Goal: Entertainment & Leisure: Consume media (video, audio)

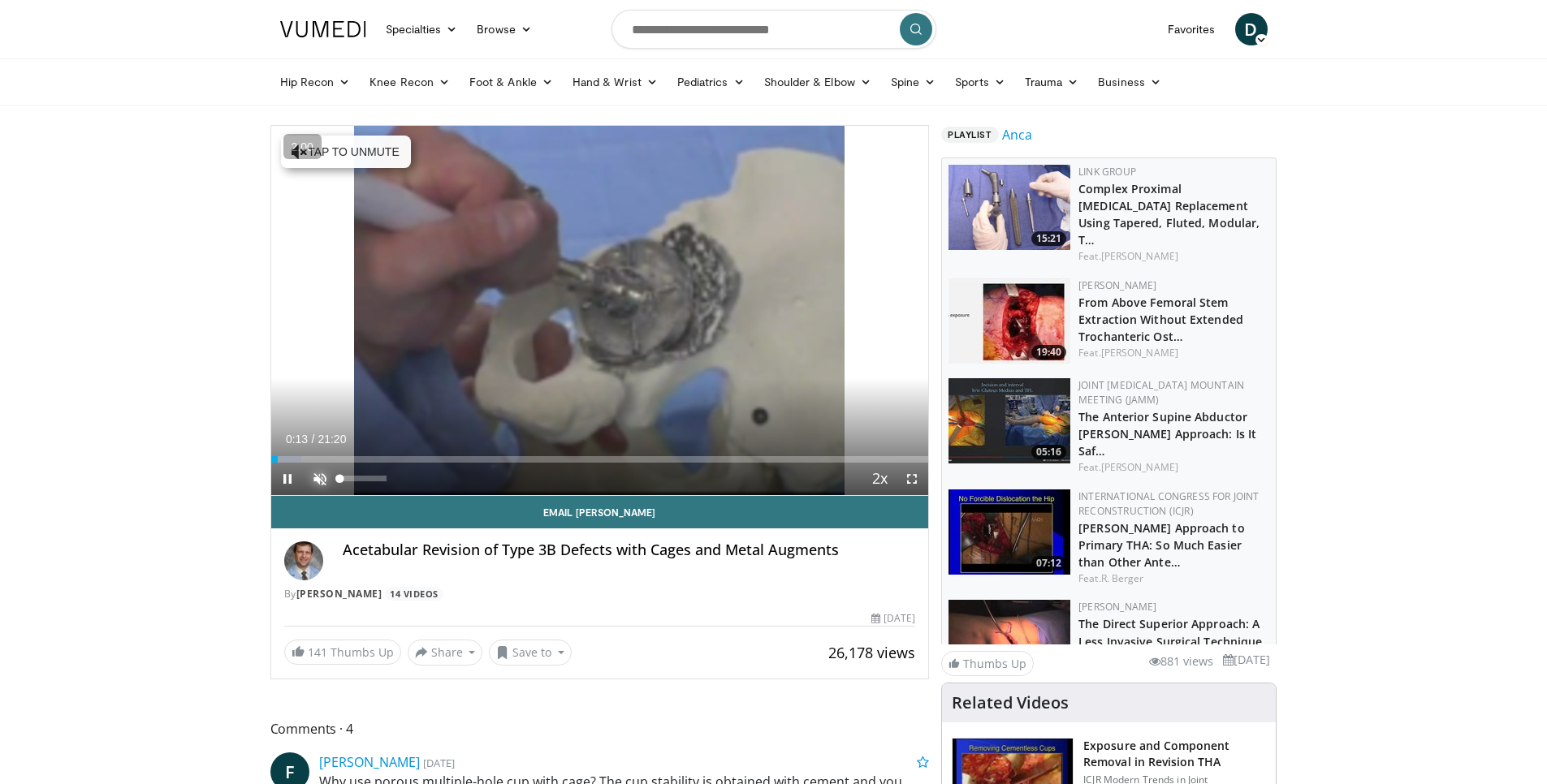
click at [318, 476] on span "Video Player" at bounding box center [320, 479] width 33 height 33
click at [915, 490] on span "Video Player" at bounding box center [912, 479] width 33 height 33
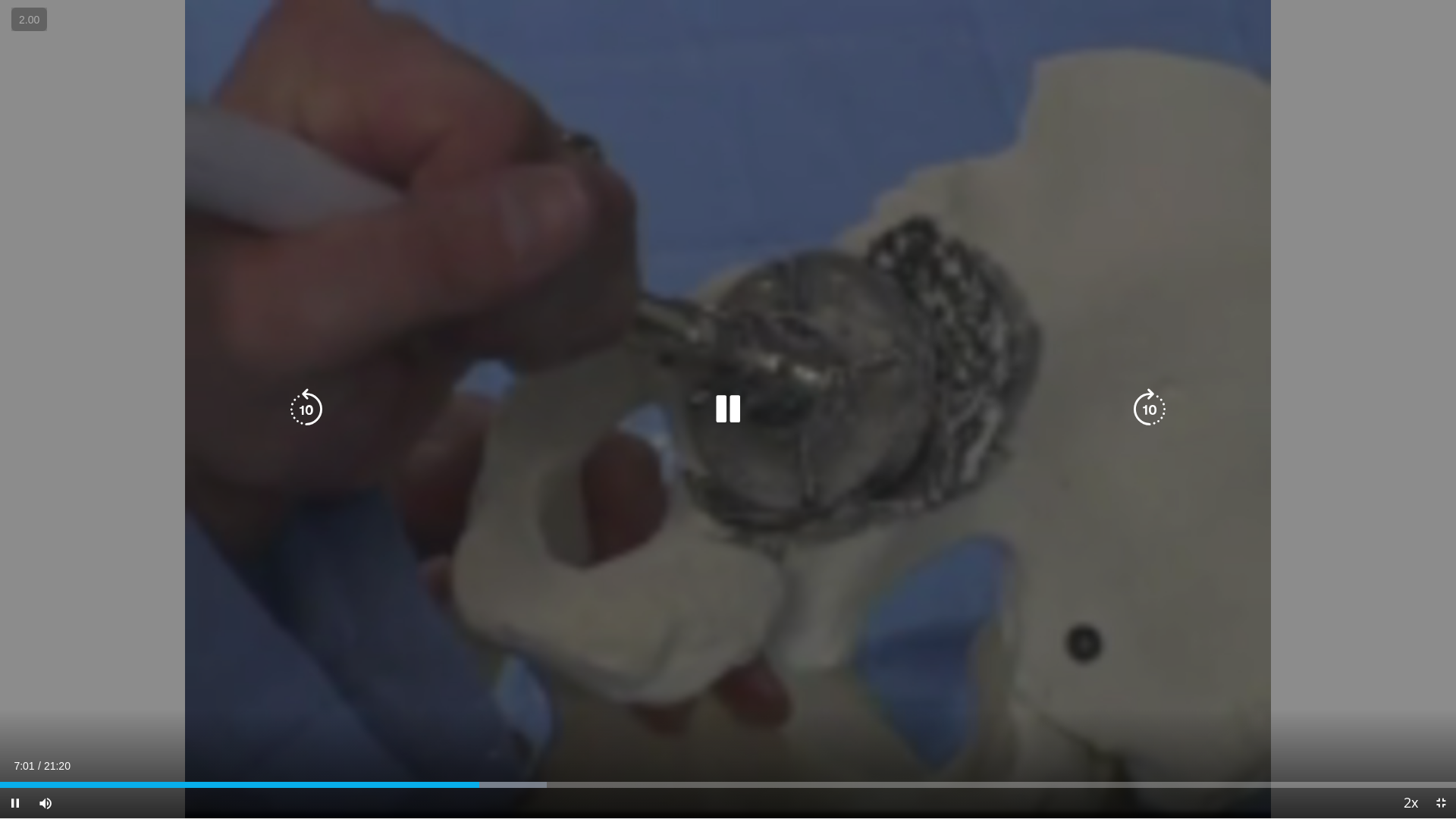
click at [780, 525] on div "10 seconds Tap to unmute" at bounding box center [728, 409] width 1456 height 818
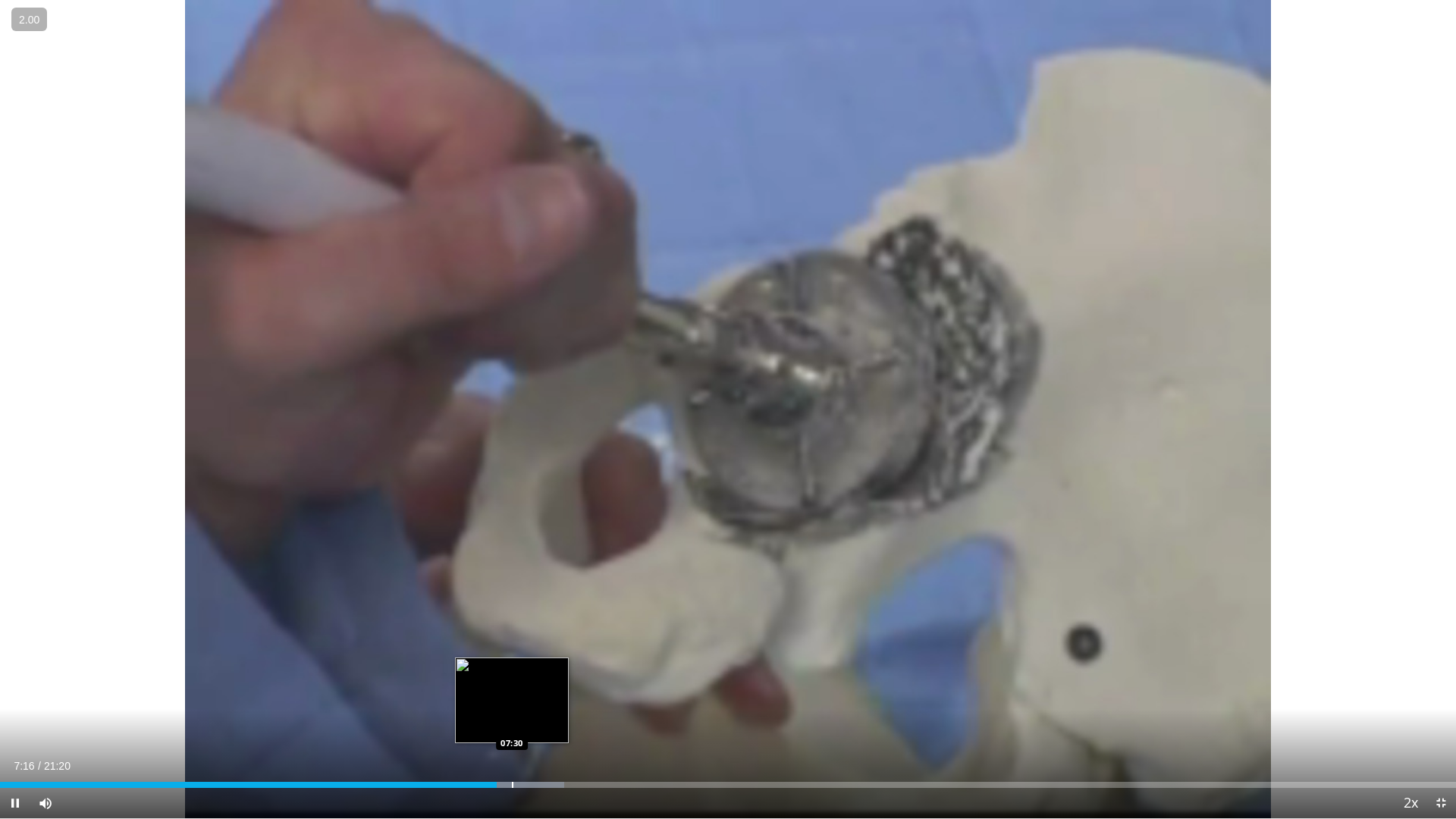
click at [512, 732] on div "Progress Bar" at bounding box center [513, 785] width 2 height 7
click at [537, 732] on div "Progress Bar" at bounding box center [538, 785] width 2 height 7
click at [562, 732] on div "Progress Bar" at bounding box center [545, 785] width 82 height 7
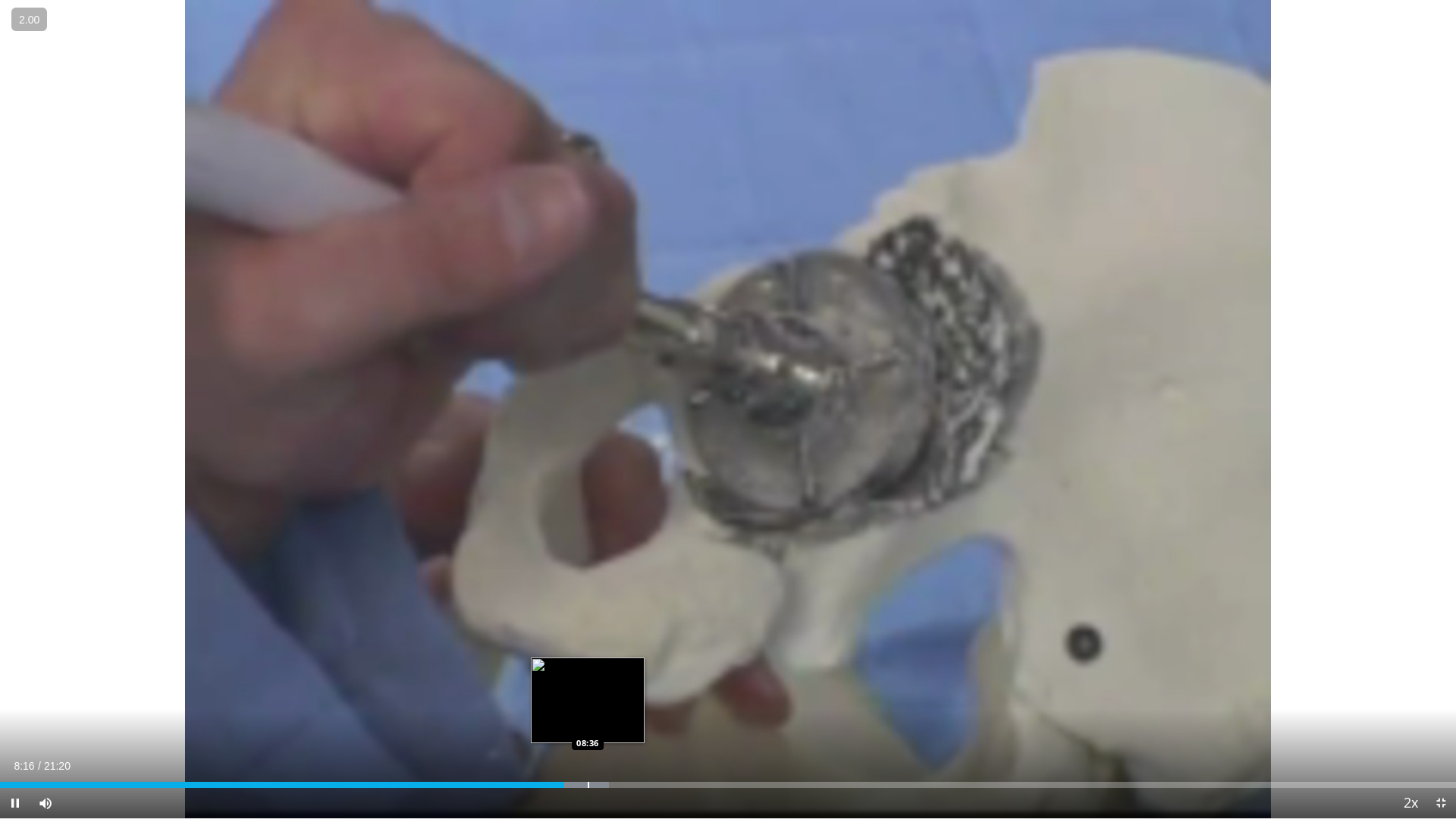
click at [587, 732] on div "Loaded : 41.84% 08:16 08:36" at bounding box center [728, 780] width 1456 height 14
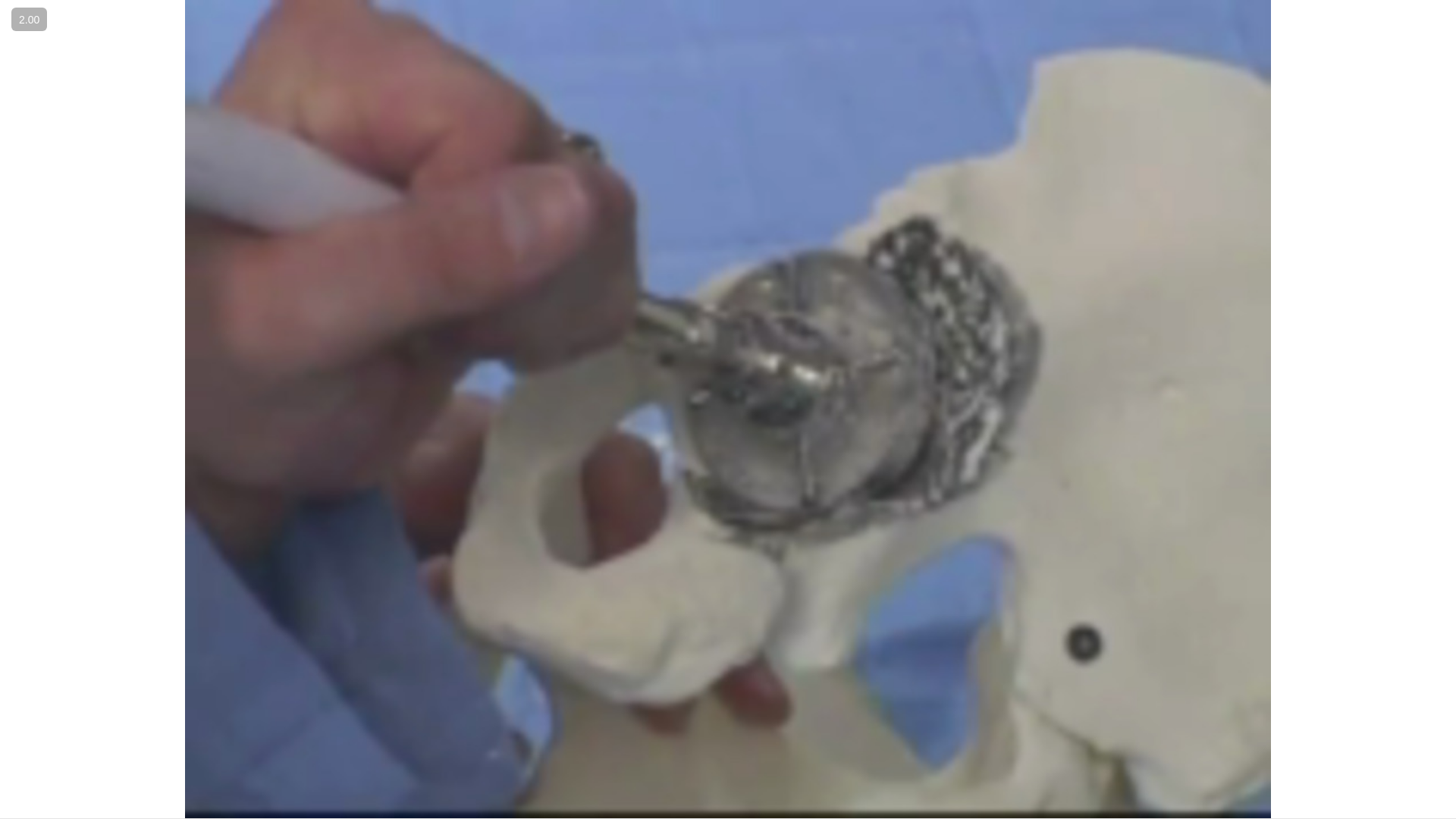
click at [587, 732] on div "10 seconds Tap to unmute" at bounding box center [728, 409] width 1456 height 818
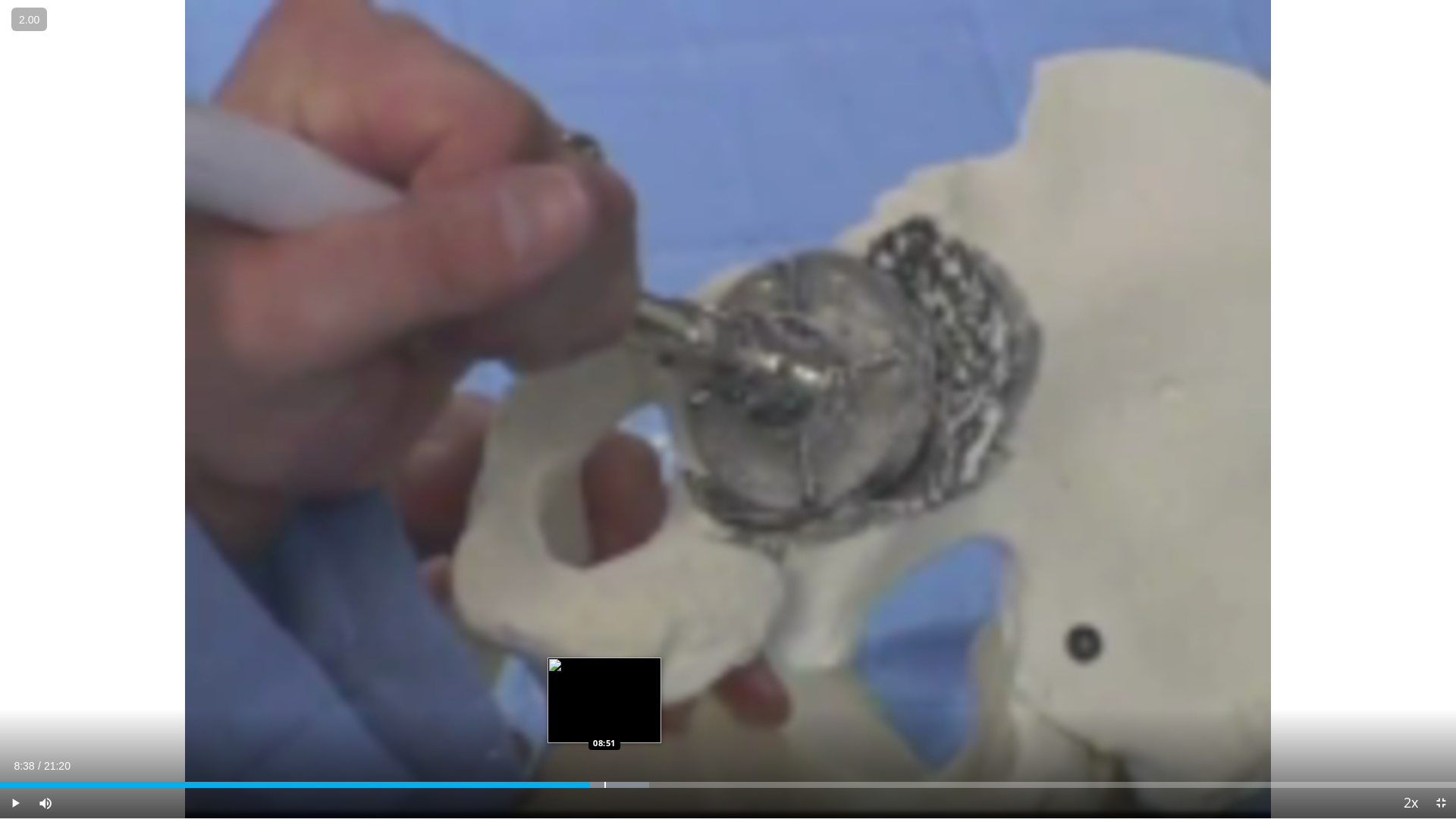
click at [603, 732] on div "Loaded : 44.57% 08:38 08:51" at bounding box center [728, 780] width 1456 height 14
click at [635, 732] on div "Loaded : 45.36% 08:51 09:18" at bounding box center [728, 780] width 1456 height 14
click at [647, 732] on div "Loaded : 45.36% 09:18 09:29" at bounding box center [728, 780] width 1456 height 14
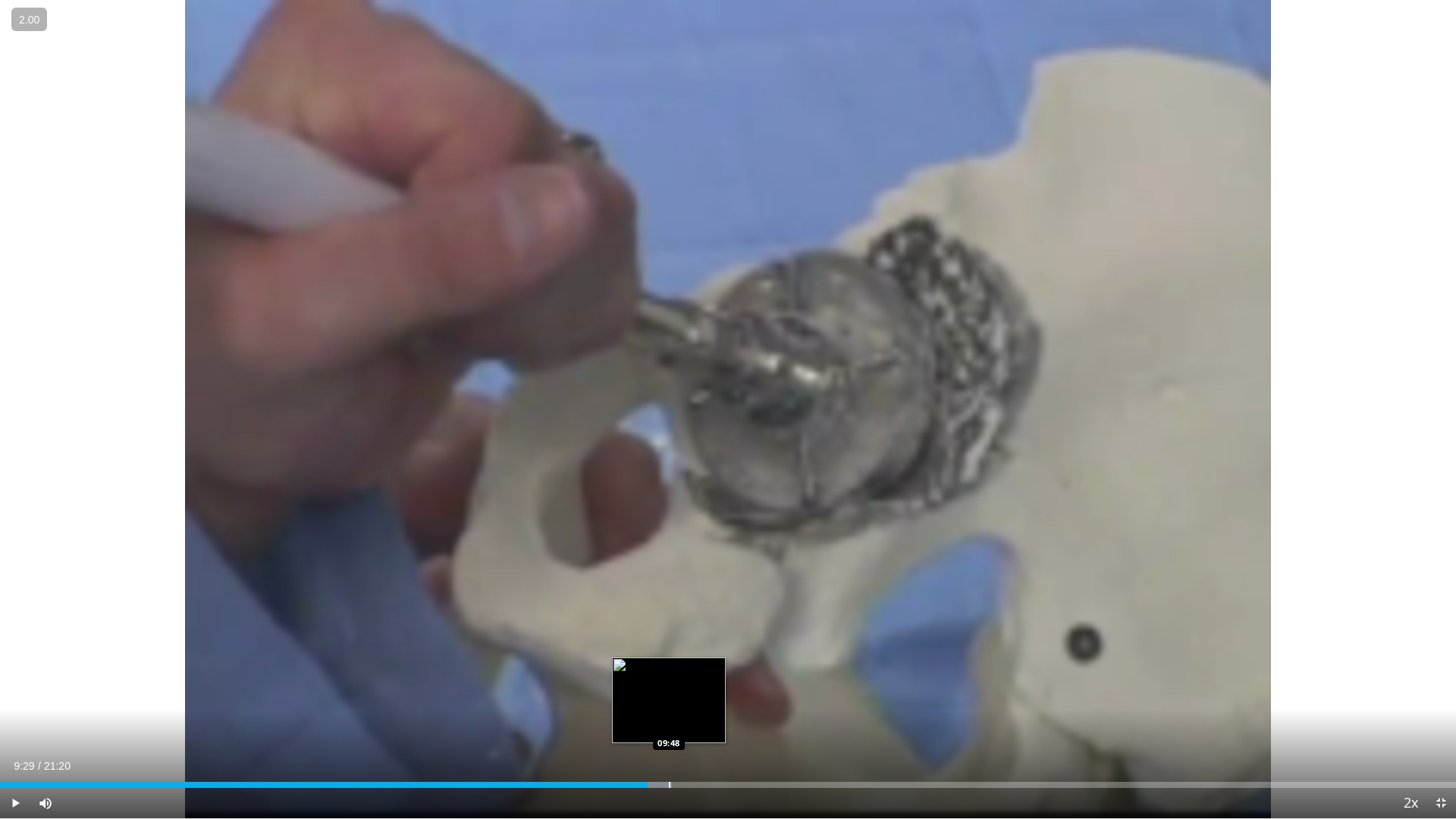
click at [669, 732] on div "Loaded : 46.14% 09:29 09:48" at bounding box center [728, 780] width 1456 height 14
click at [694, 732] on div "Loaded : 46.14% 09:48 10:10" at bounding box center [728, 780] width 1456 height 14
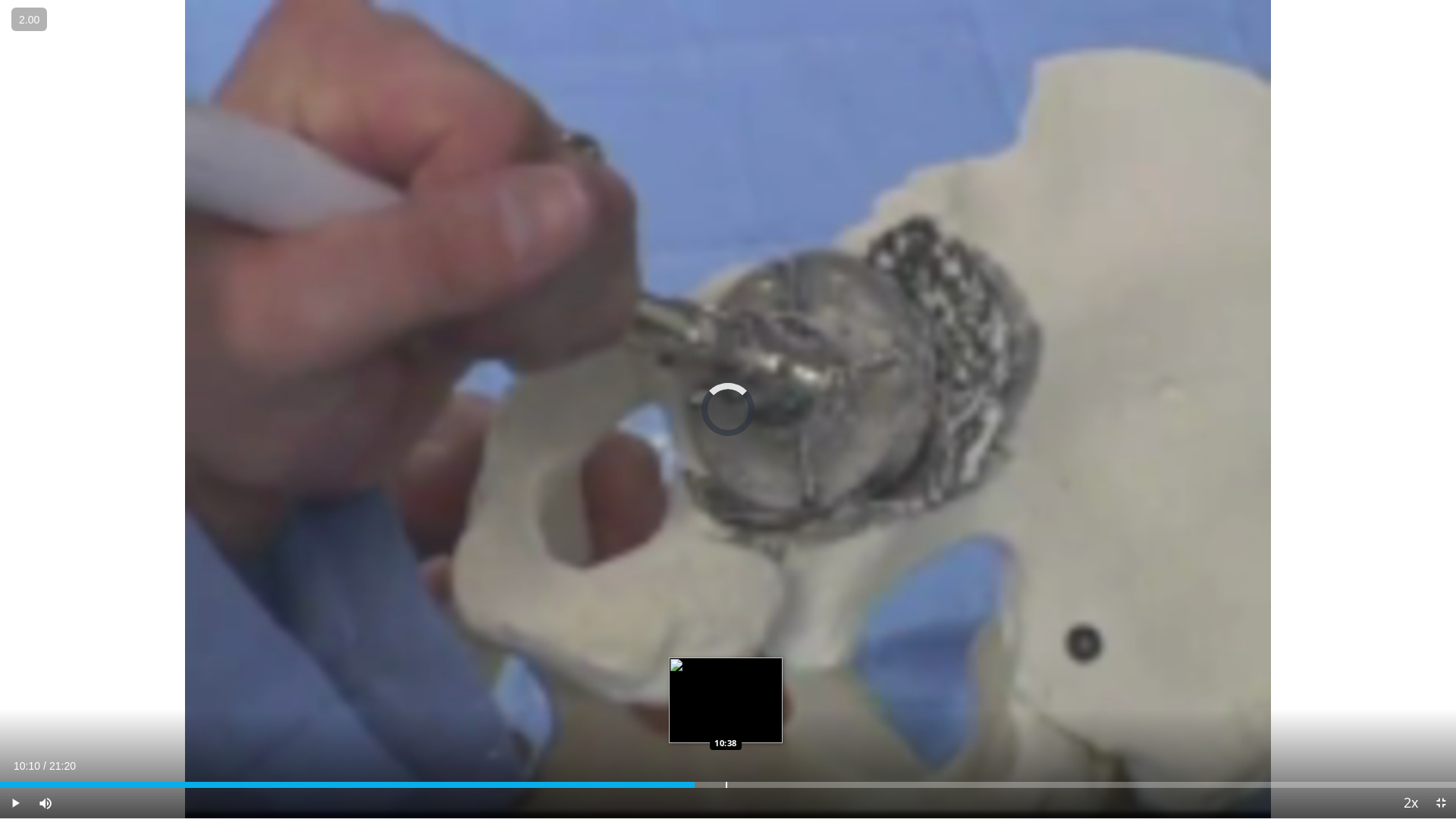
click at [726, 732] on div "Progress Bar" at bounding box center [727, 785] width 2 height 7
click at [1444, 732] on span "Video Player" at bounding box center [1441, 803] width 31 height 31
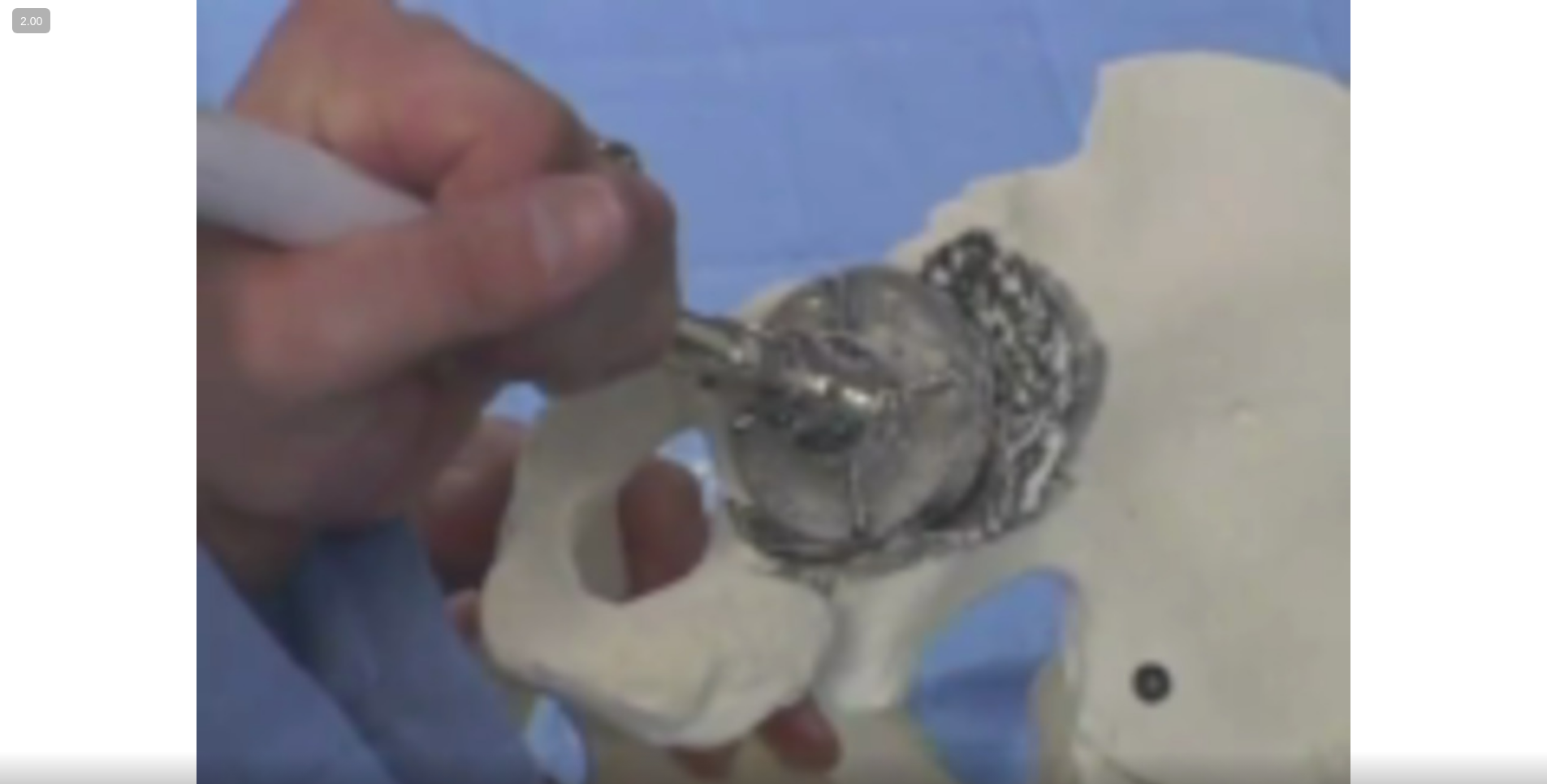
scroll to position [675, 0]
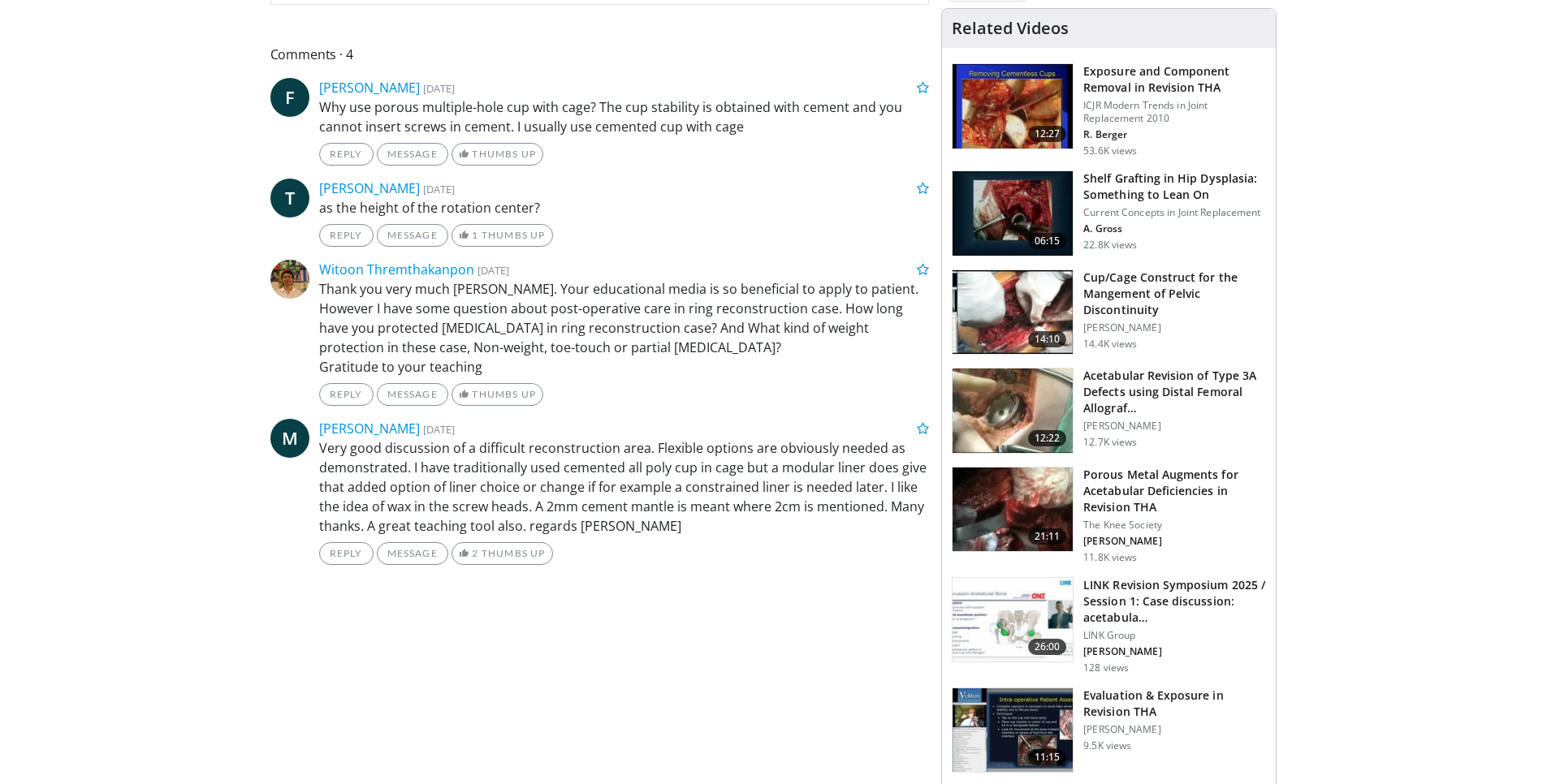
click at [1000, 500] on img at bounding box center [1012, 509] width 120 height 85
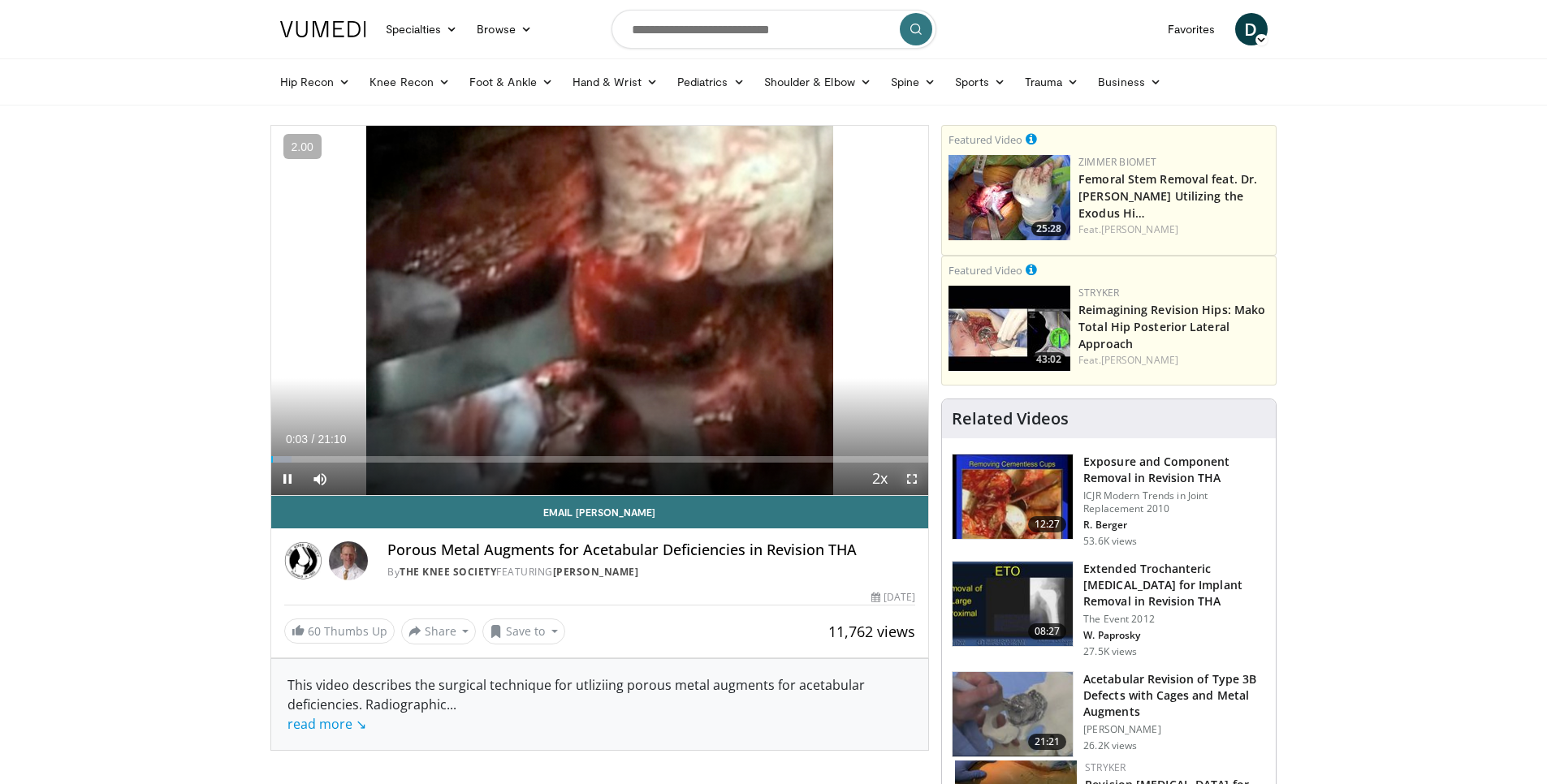
click at [912, 478] on span "Video Player" at bounding box center [912, 479] width 33 height 33
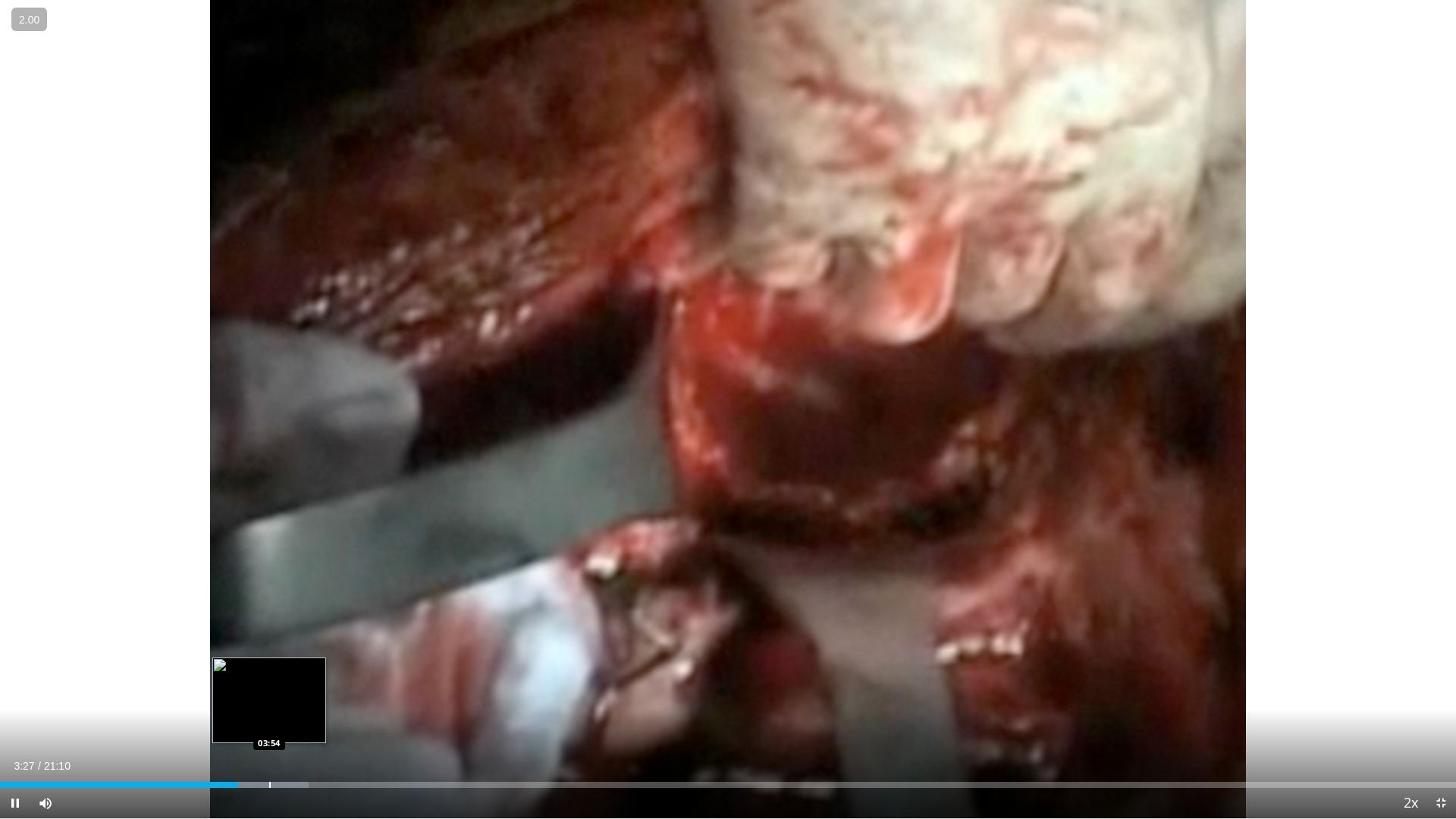
click at [270, 732] on div "Progress Bar" at bounding box center [271, 785] width 2 height 7
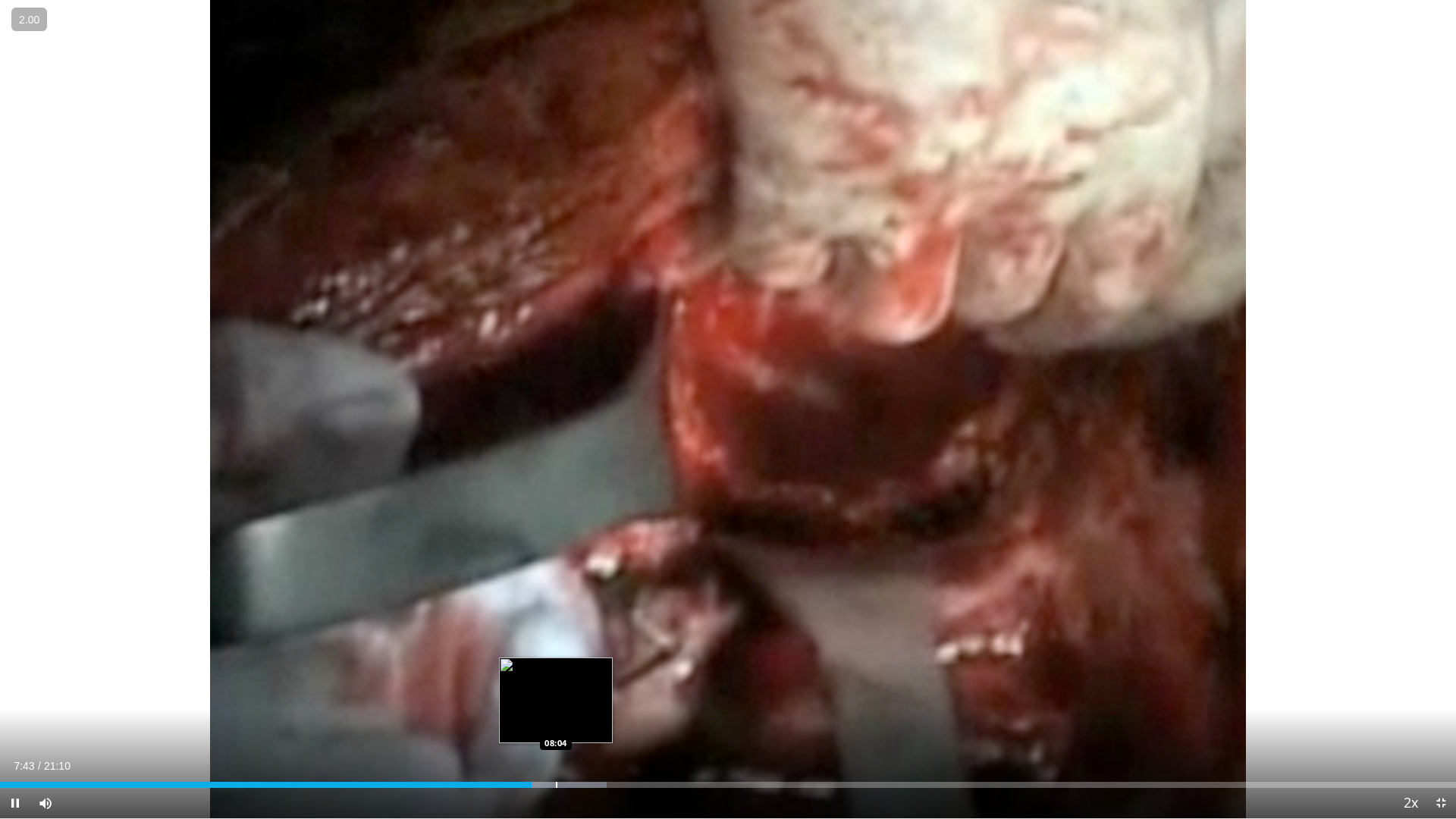
click at [556, 732] on div "Progress Bar" at bounding box center [557, 785] width 2 height 7
click at [597, 732] on div "Progress Bar" at bounding box center [598, 785] width 2 height 7
click at [607, 732] on div "Progress Bar" at bounding box center [608, 785] width 2 height 7
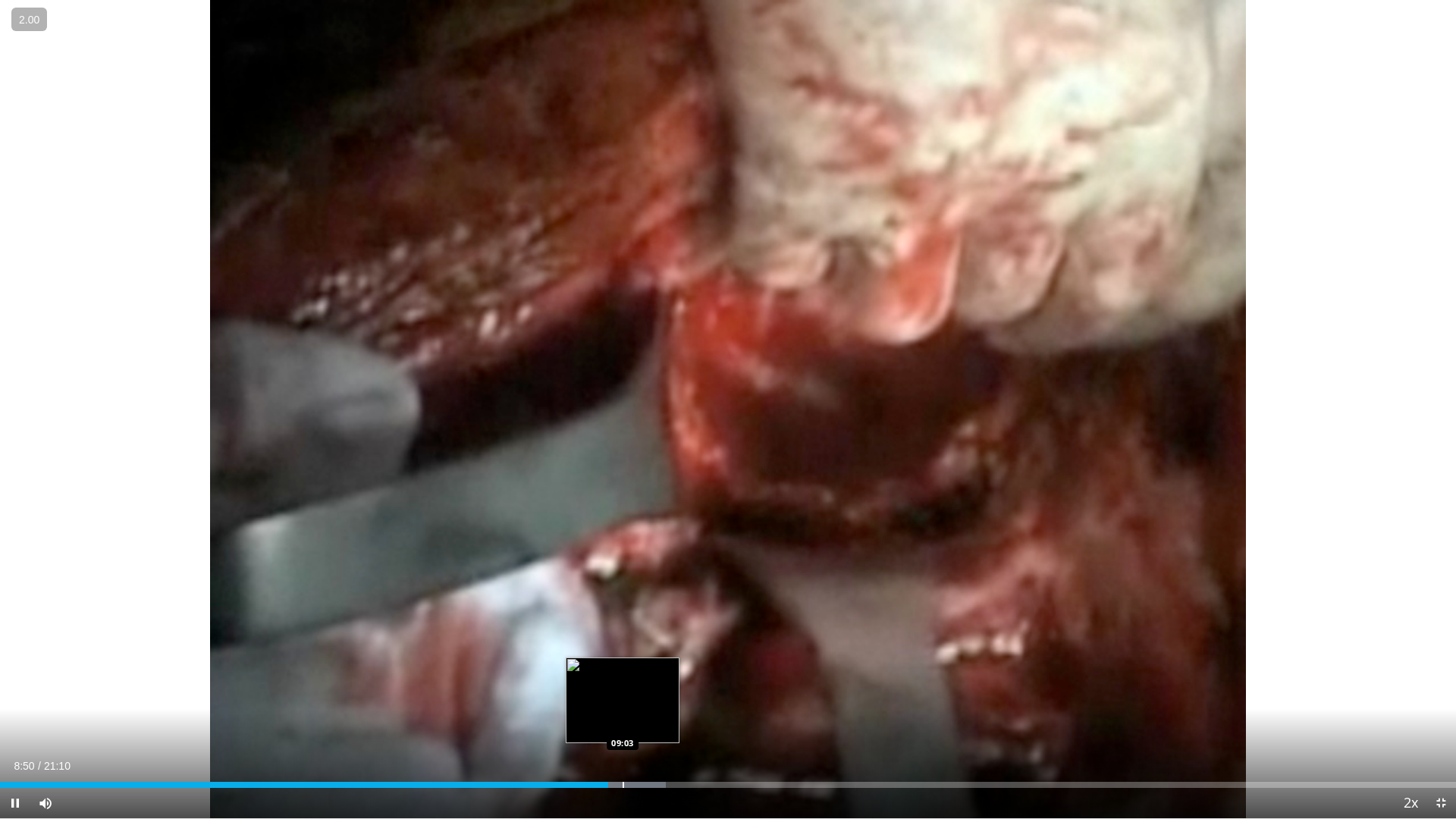
click at [623, 732] on div "Progress Bar" at bounding box center [624, 785] width 2 height 7
click at [636, 732] on div "Progress Bar" at bounding box center [637, 785] width 2 height 7
click at [651, 732] on div "Progress Bar" at bounding box center [652, 785] width 2 height 7
click at [669, 732] on div "Progress Bar" at bounding box center [670, 785] width 2 height 7
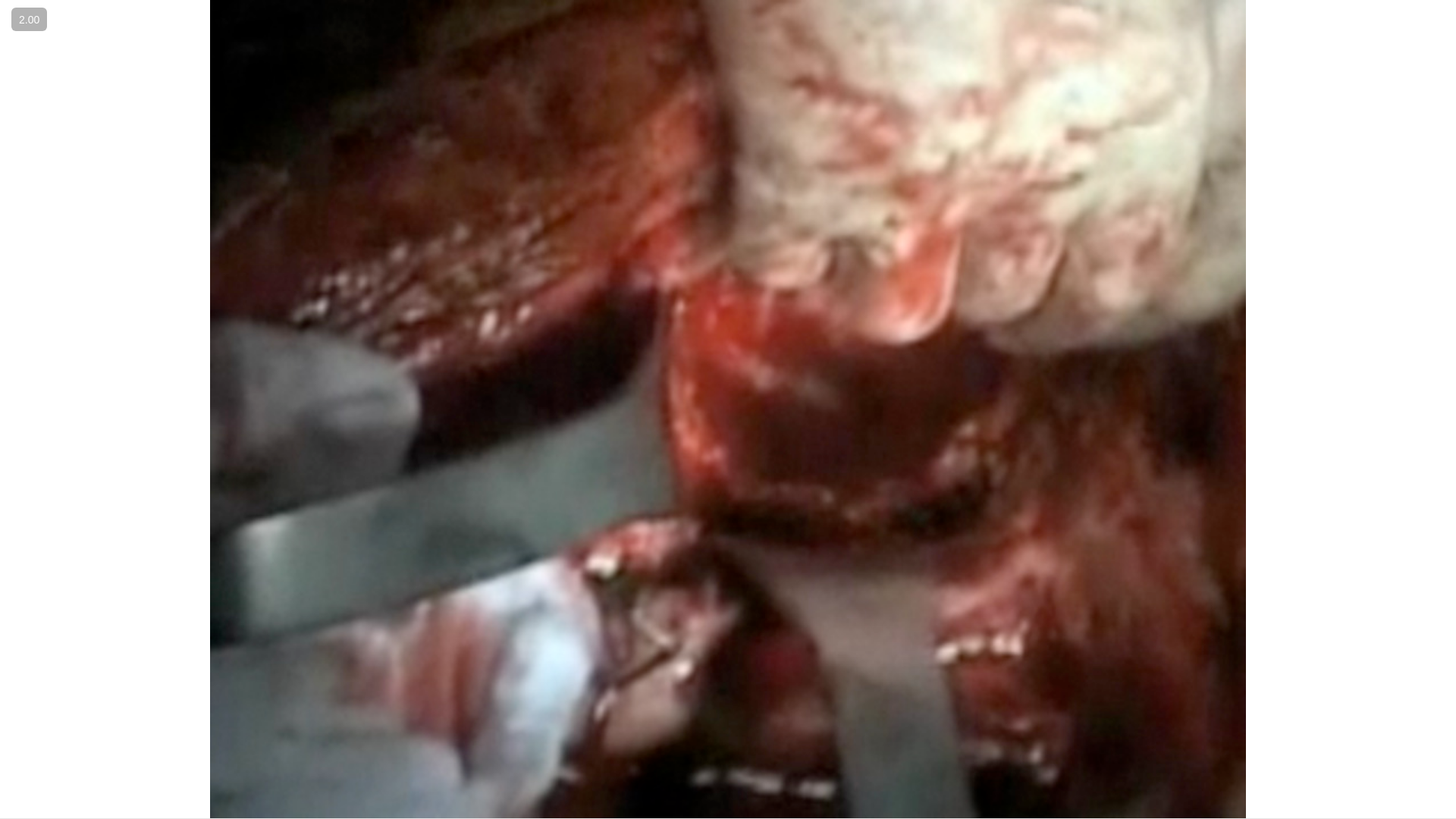
click at [693, 732] on div "10 seconds Tap to unmute" at bounding box center [728, 409] width 1456 height 818
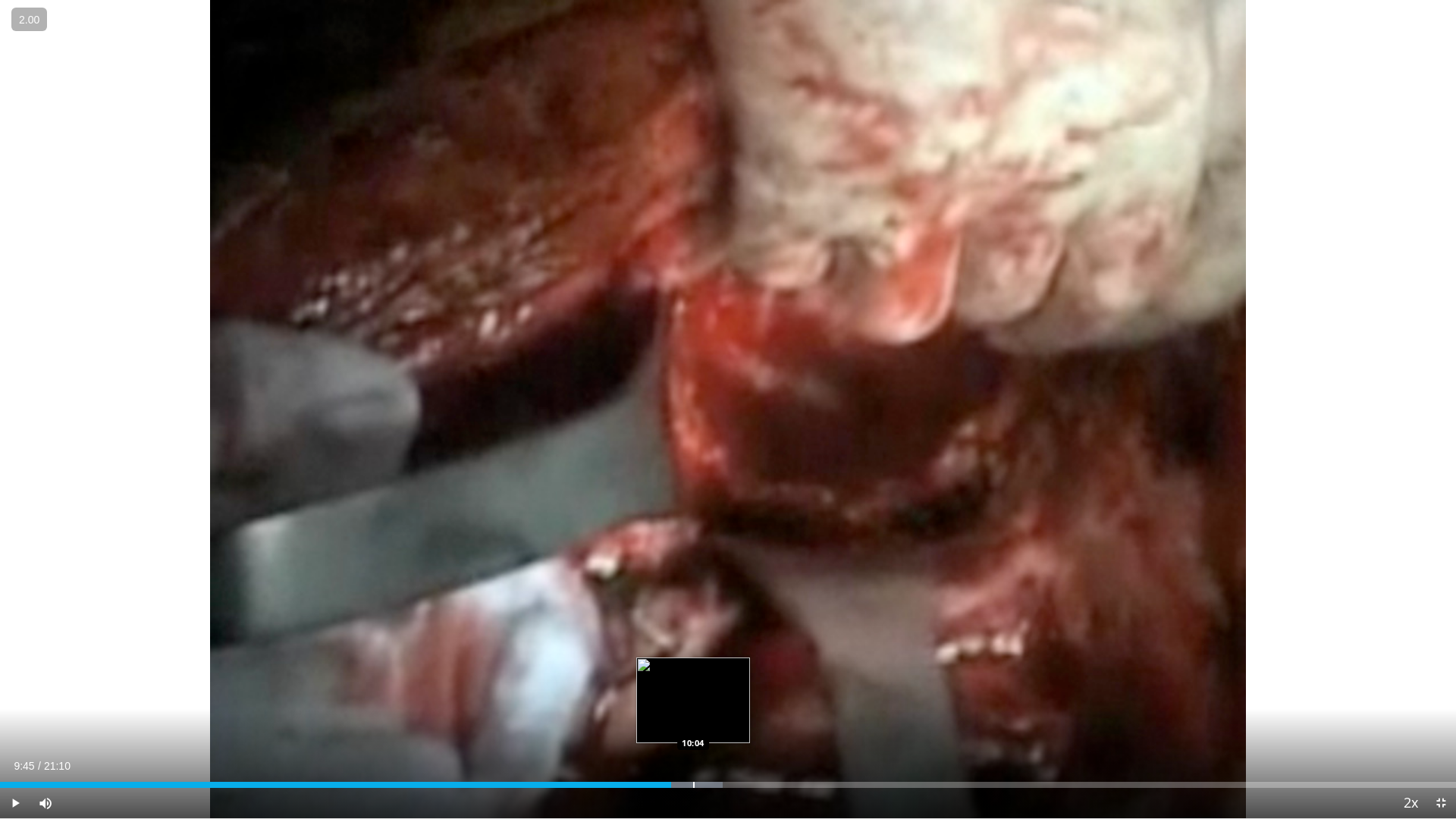
click at [694, 732] on div "Progress Bar" at bounding box center [695, 785] width 2 height 7
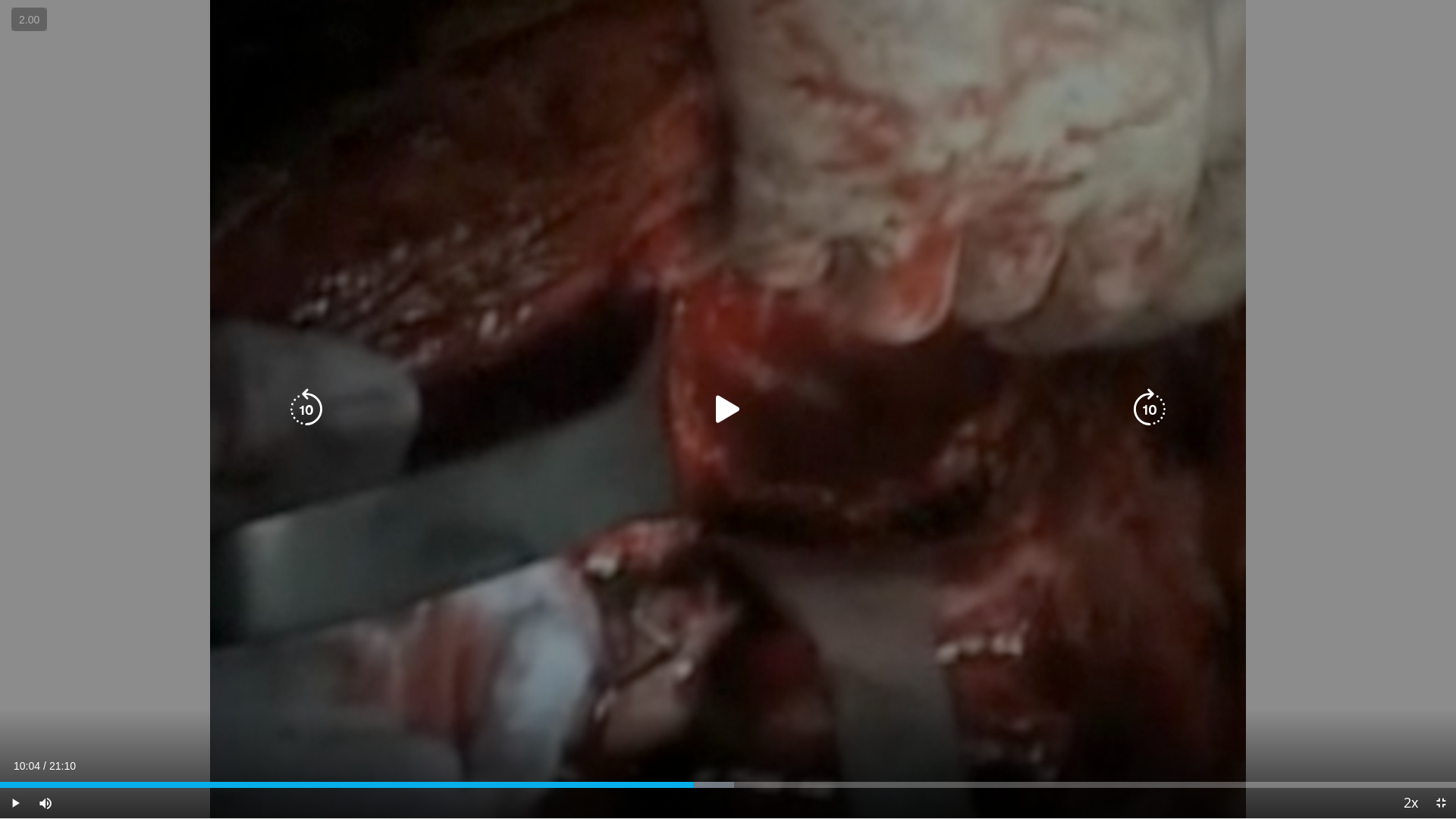
click at [718, 615] on div "10 seconds Tap to unmute" at bounding box center [728, 409] width 1456 height 818
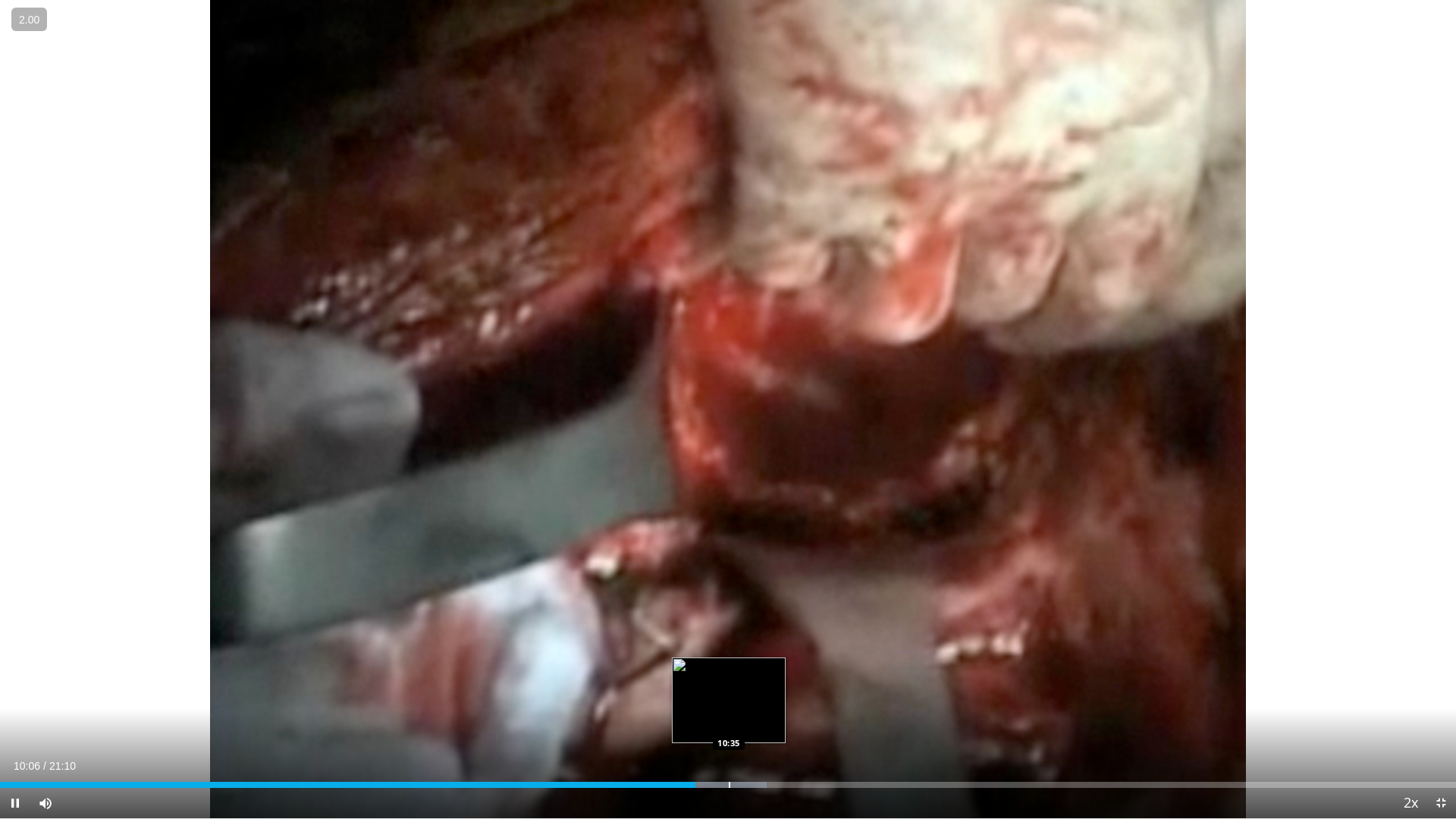
click at [729, 732] on div "Progress Bar" at bounding box center [730, 785] width 2 height 7
click at [783, 732] on div "Progress Bar" at bounding box center [784, 785] width 2 height 7
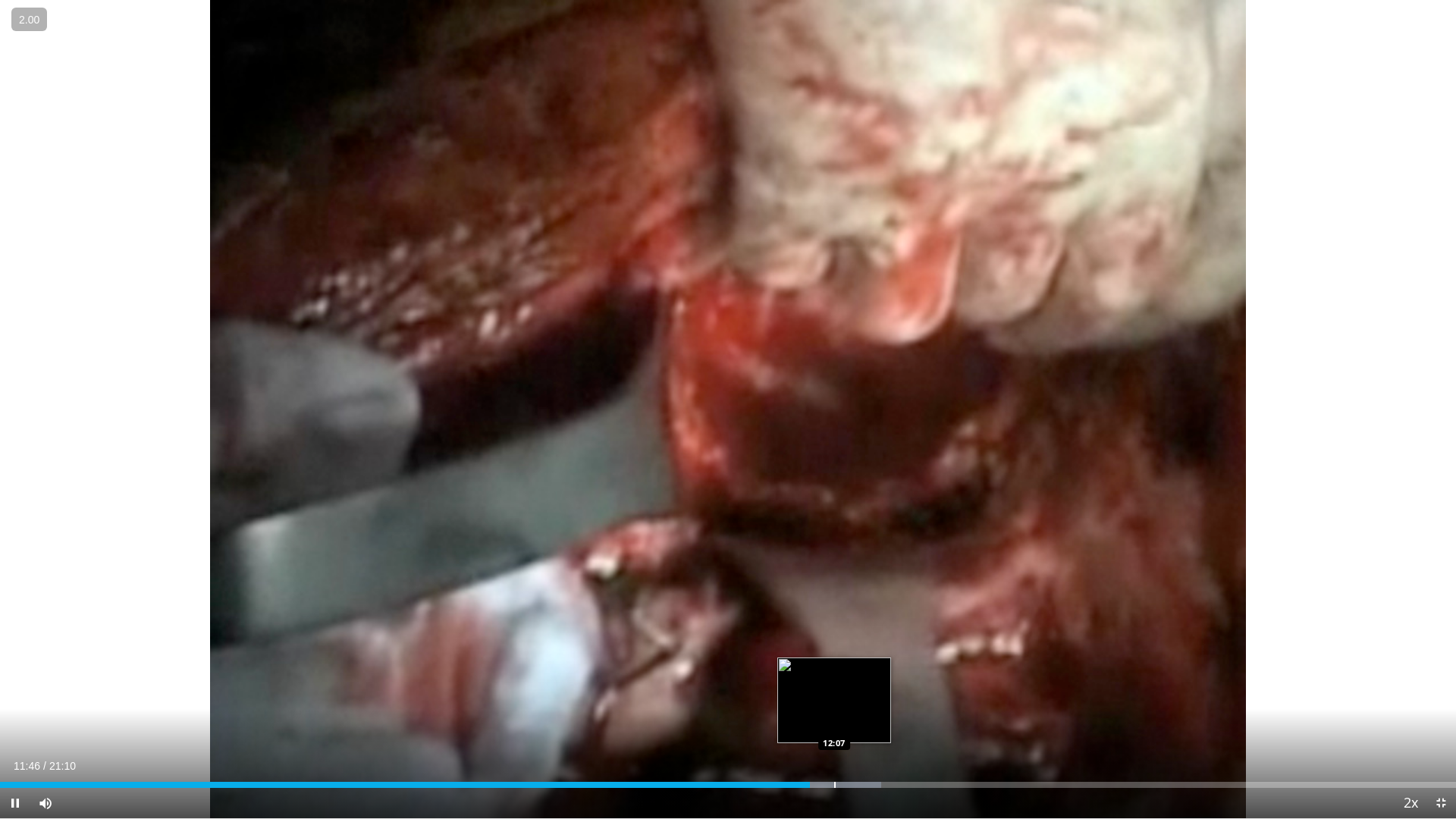
click at [834, 732] on div "Progress Bar" at bounding box center [835, 785] width 2 height 7
click at [854, 732] on div "Progress Bar" at bounding box center [855, 785] width 2 height 7
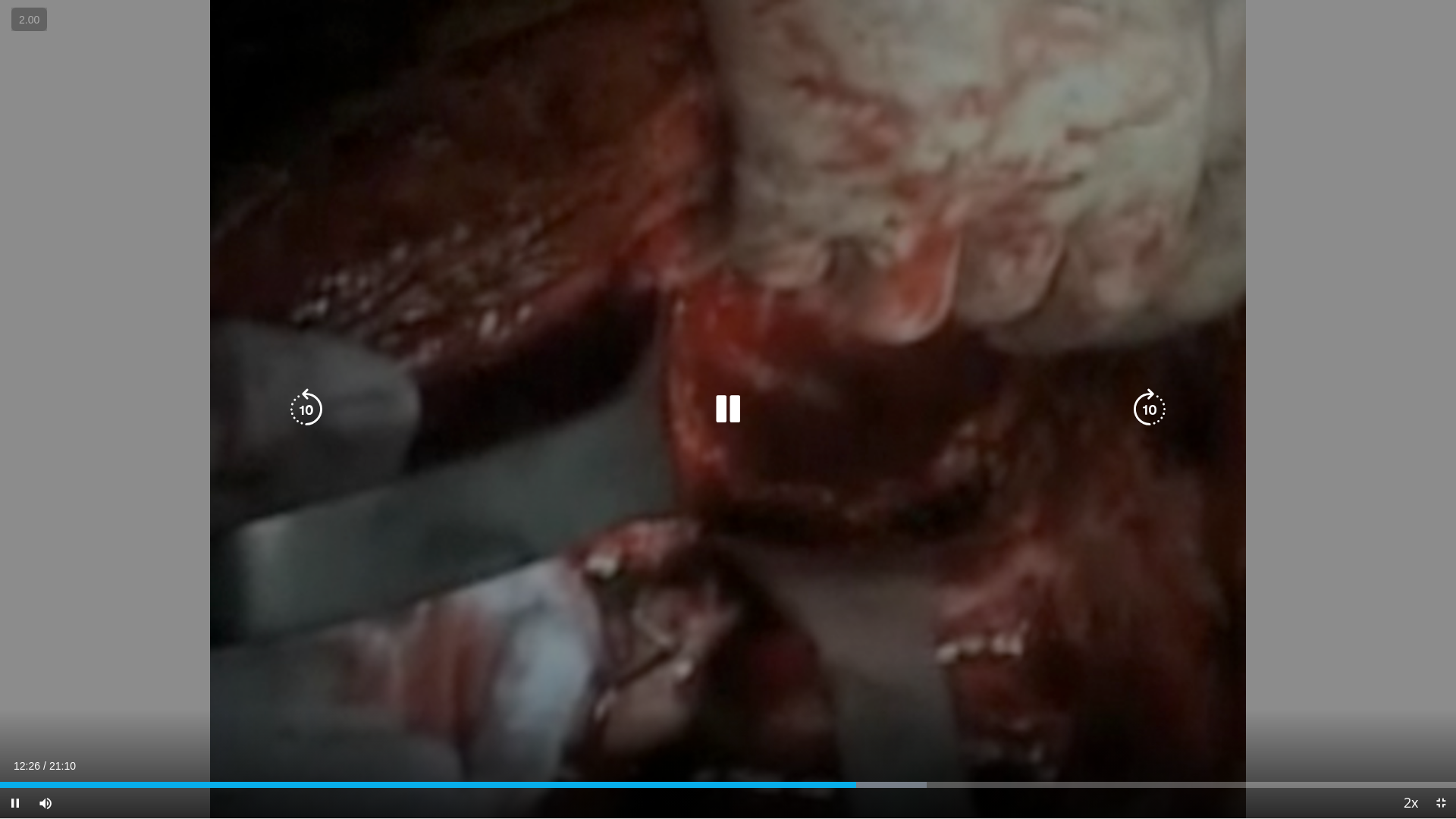
click at [874, 732] on div "Progress Bar" at bounding box center [873, 785] width 105 height 7
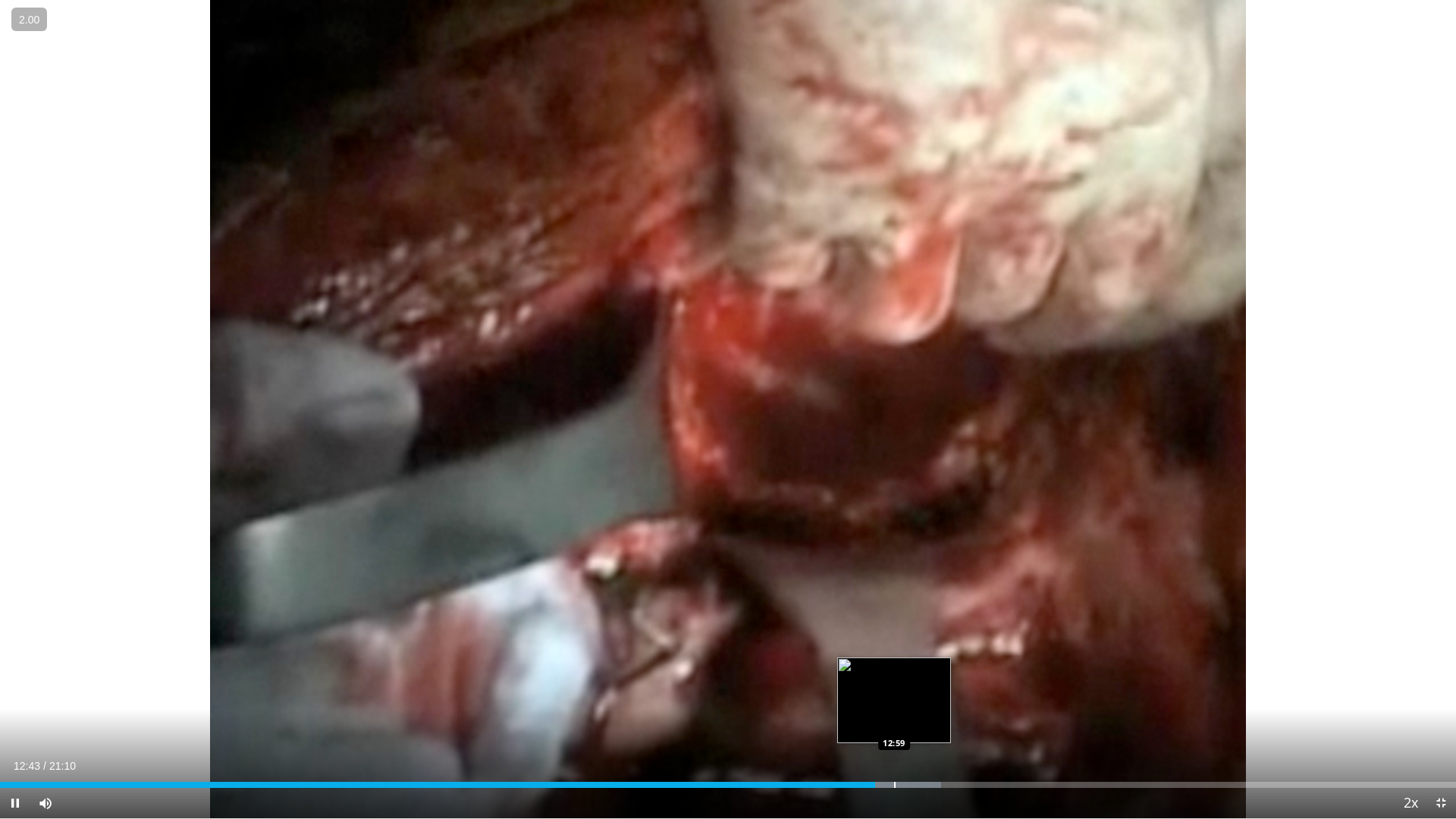
click at [894, 732] on div "Progress Bar" at bounding box center [895, 785] width 2 height 7
click at [932, 732] on div "Loaded : 66.82% 13:05 13:32" at bounding box center [728, 780] width 1456 height 14
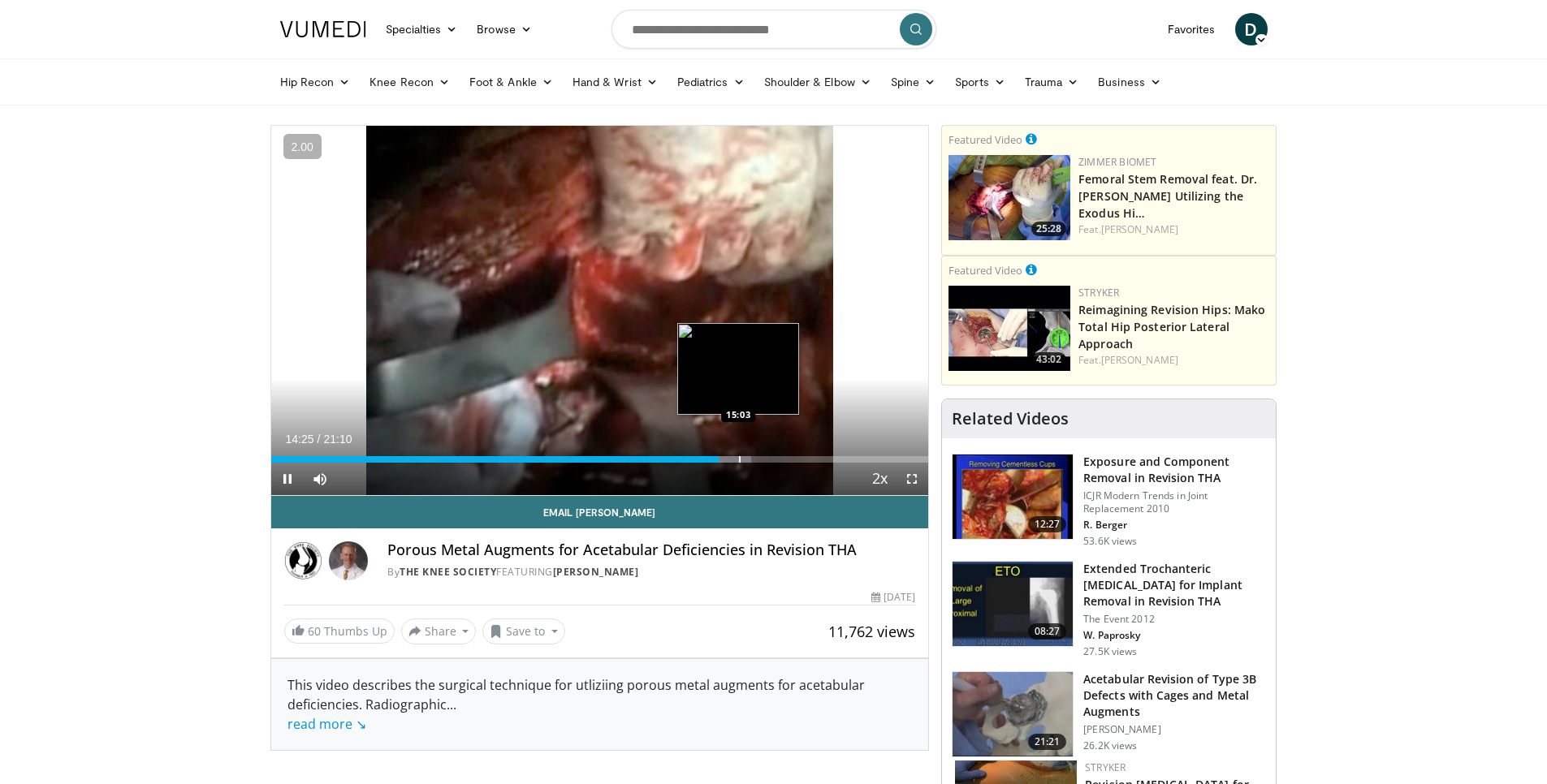
click at [739, 459] on div "Progress Bar" at bounding box center [740, 459] width 2 height 7
click at [761, 461] on div "Progress Bar" at bounding box center [762, 459] width 2 height 7
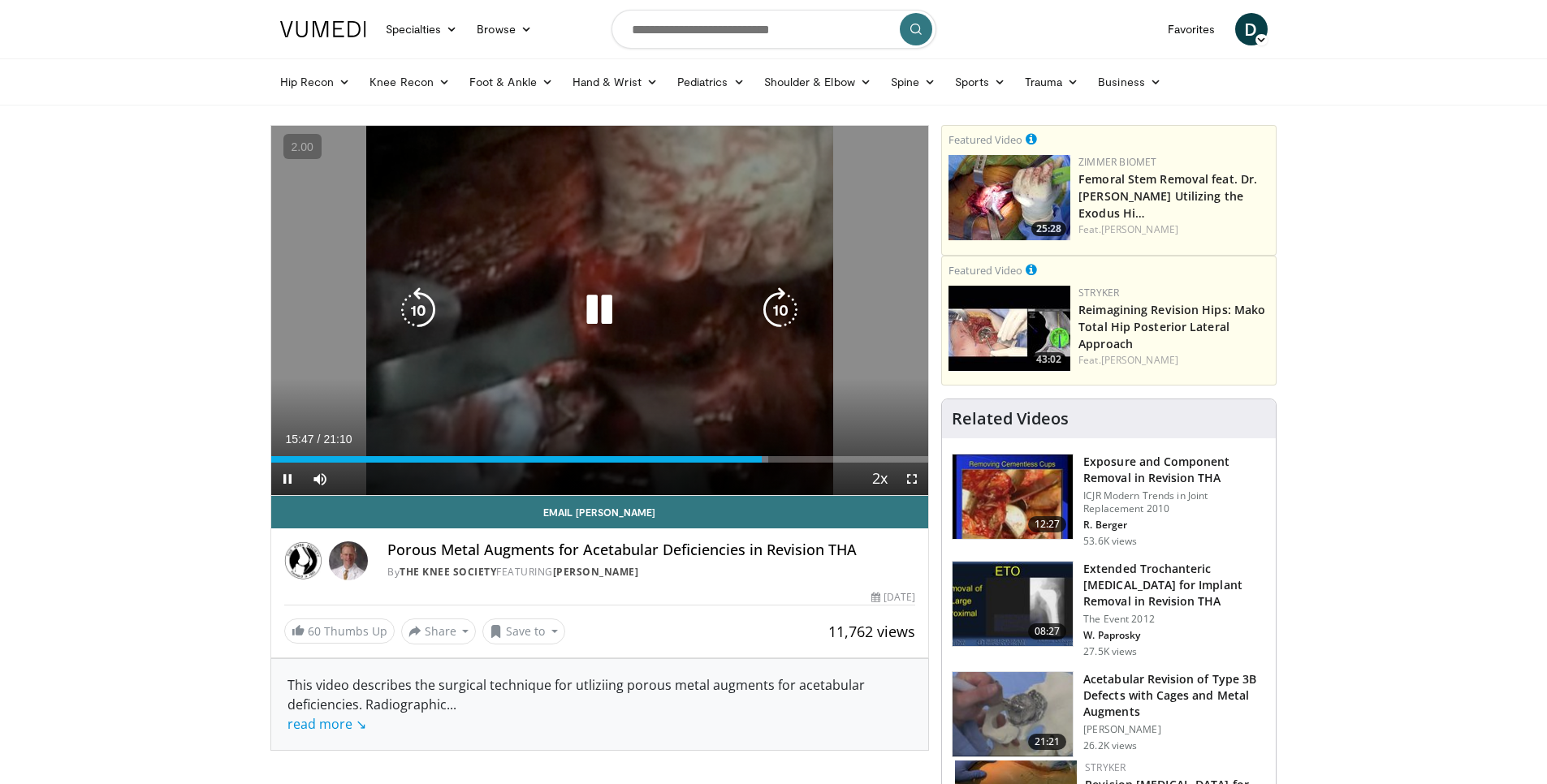
click at [611, 308] on icon "Video Player" at bounding box center [599, 310] width 46 height 46
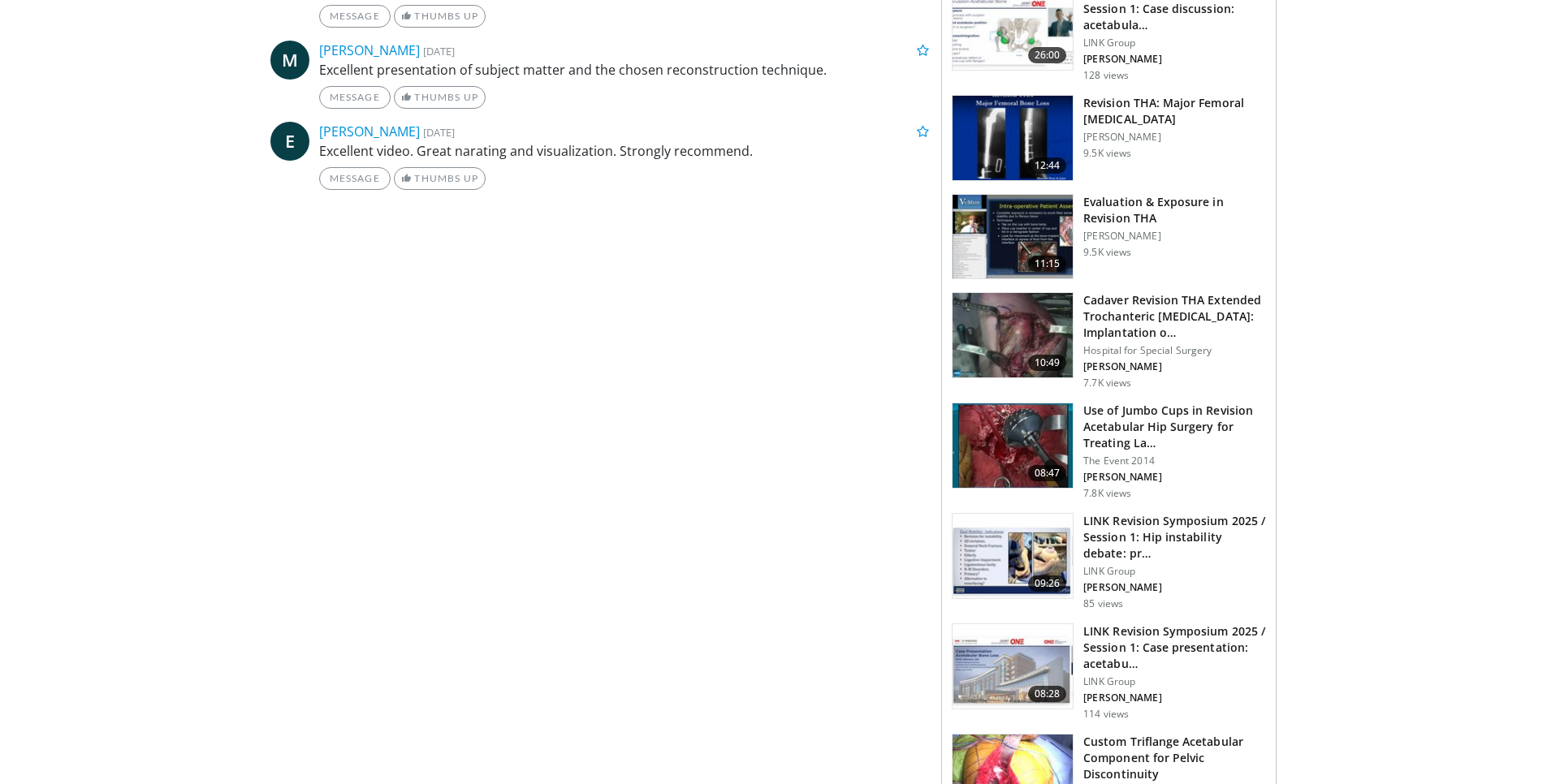
scroll to position [1078, 0]
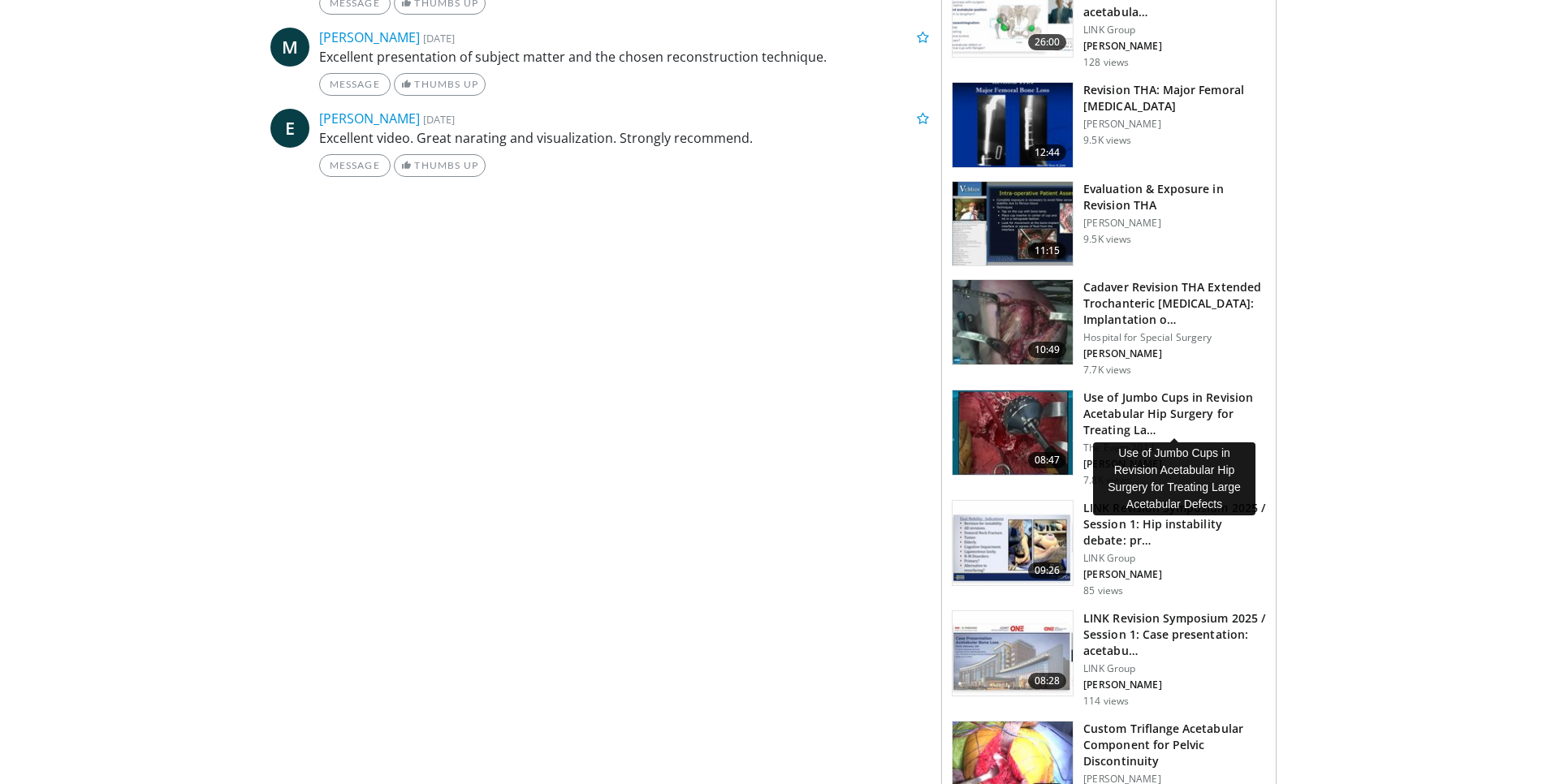
click at [1140, 414] on h3 "Use of Jumbo Cups in Revision Acetabular Hip Surgery for Treating La…" at bounding box center [1175, 414] width 183 height 49
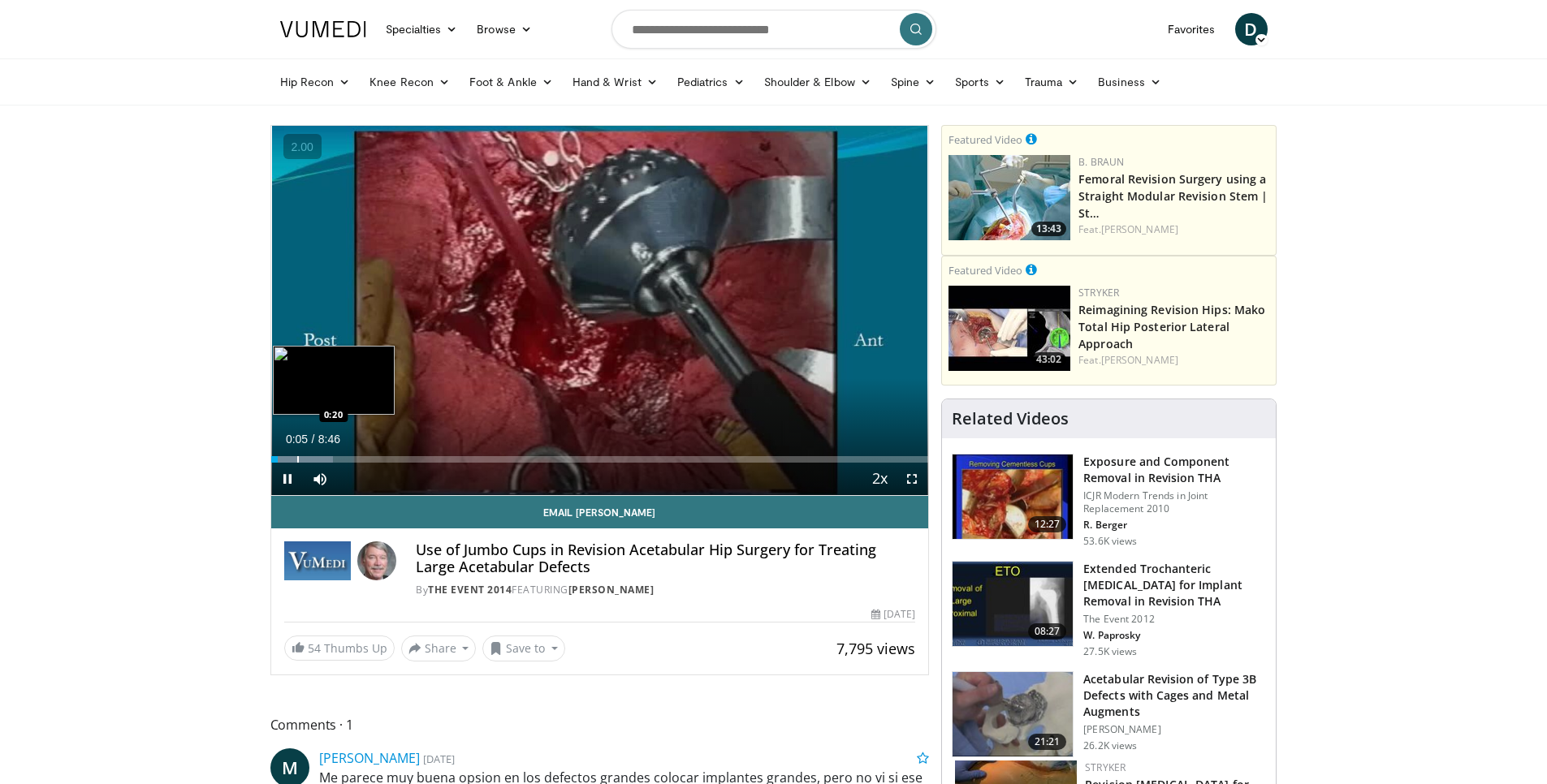
click at [298, 457] on div "Progress Bar" at bounding box center [299, 459] width 2 height 7
click at [312, 457] on div "Progress Bar" at bounding box center [313, 459] width 2 height 7
click at [344, 457] on div "Progress Bar" at bounding box center [345, 459] width 2 height 7
click at [357, 457] on div "Progress Bar" at bounding box center [358, 459] width 2 height 7
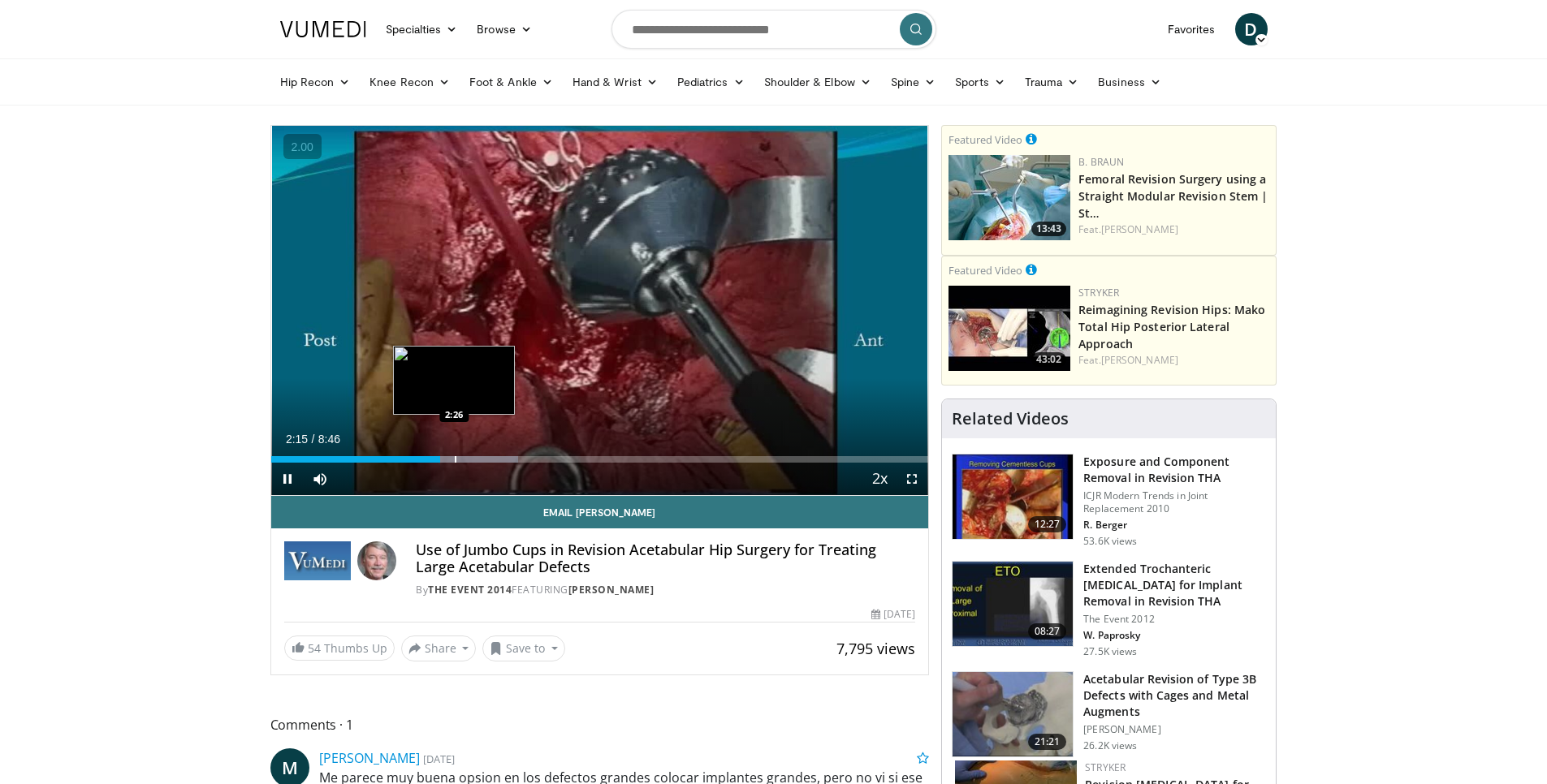
click at [455, 460] on div "Progress Bar" at bounding box center [456, 459] width 2 height 7
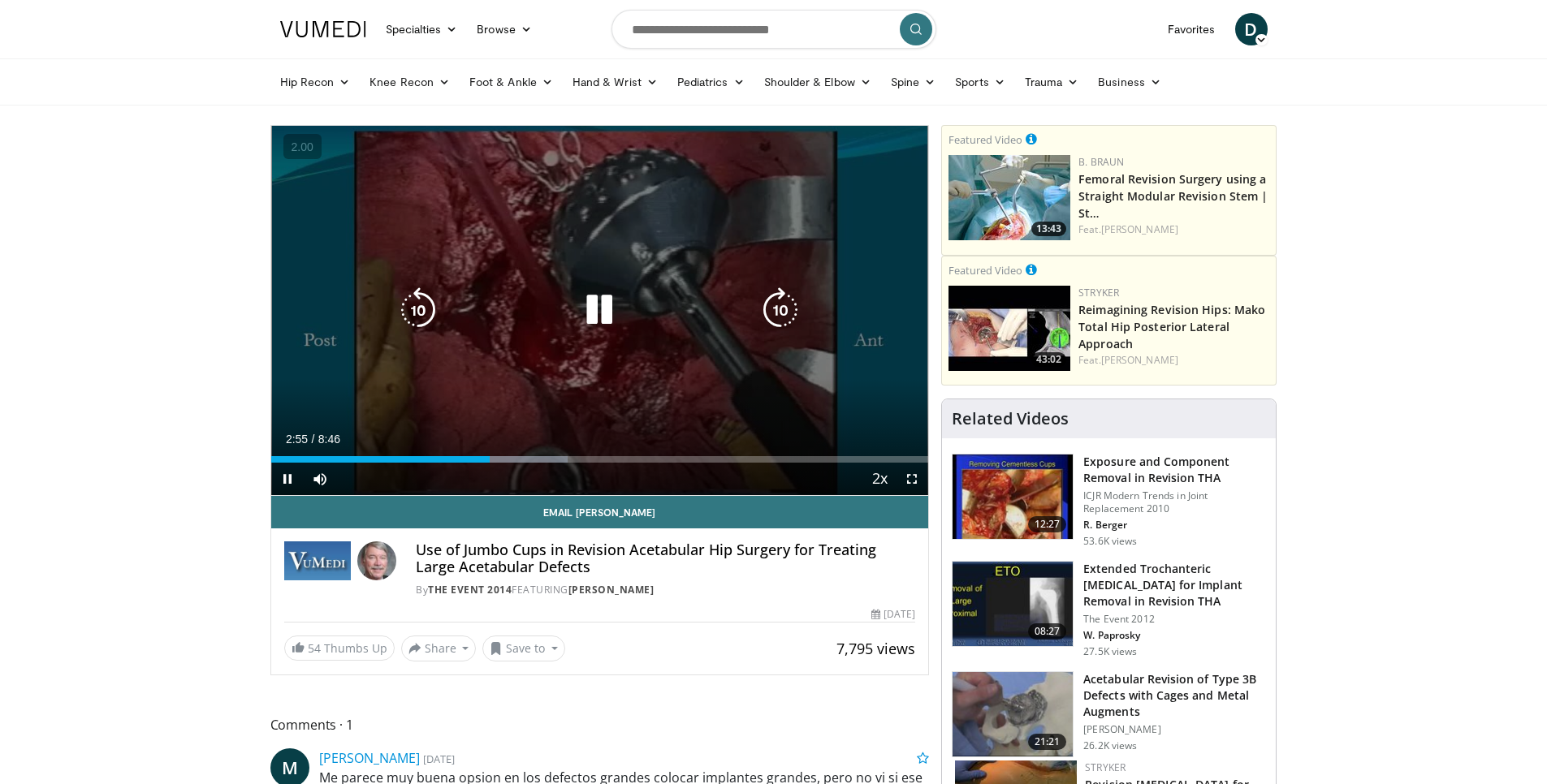
click at [601, 281] on div "10 seconds Tap to unmute" at bounding box center [599, 309] width 658 height 369
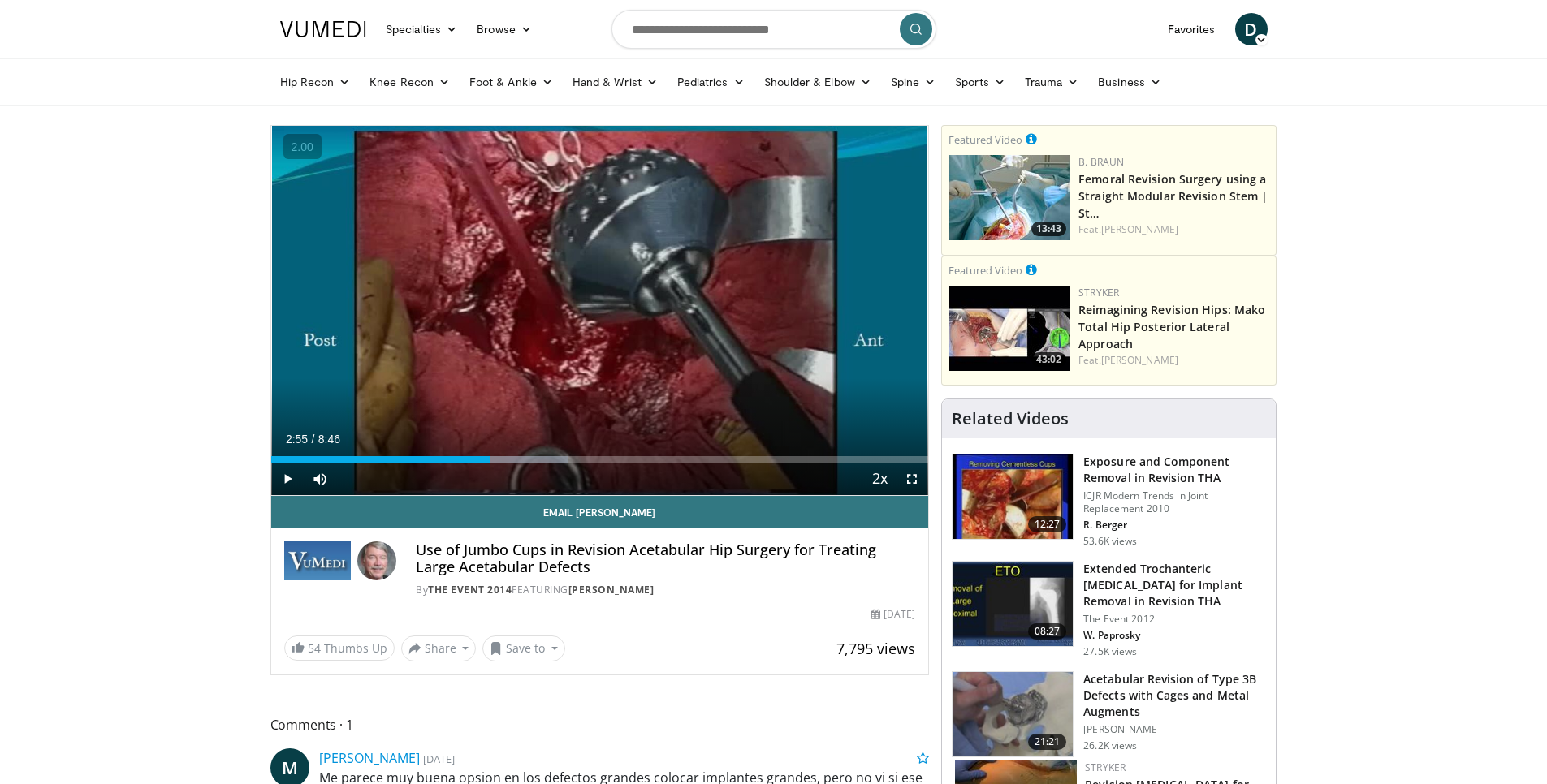
click at [595, 308] on div "10 seconds Tap to unmute" at bounding box center [599, 309] width 658 height 369
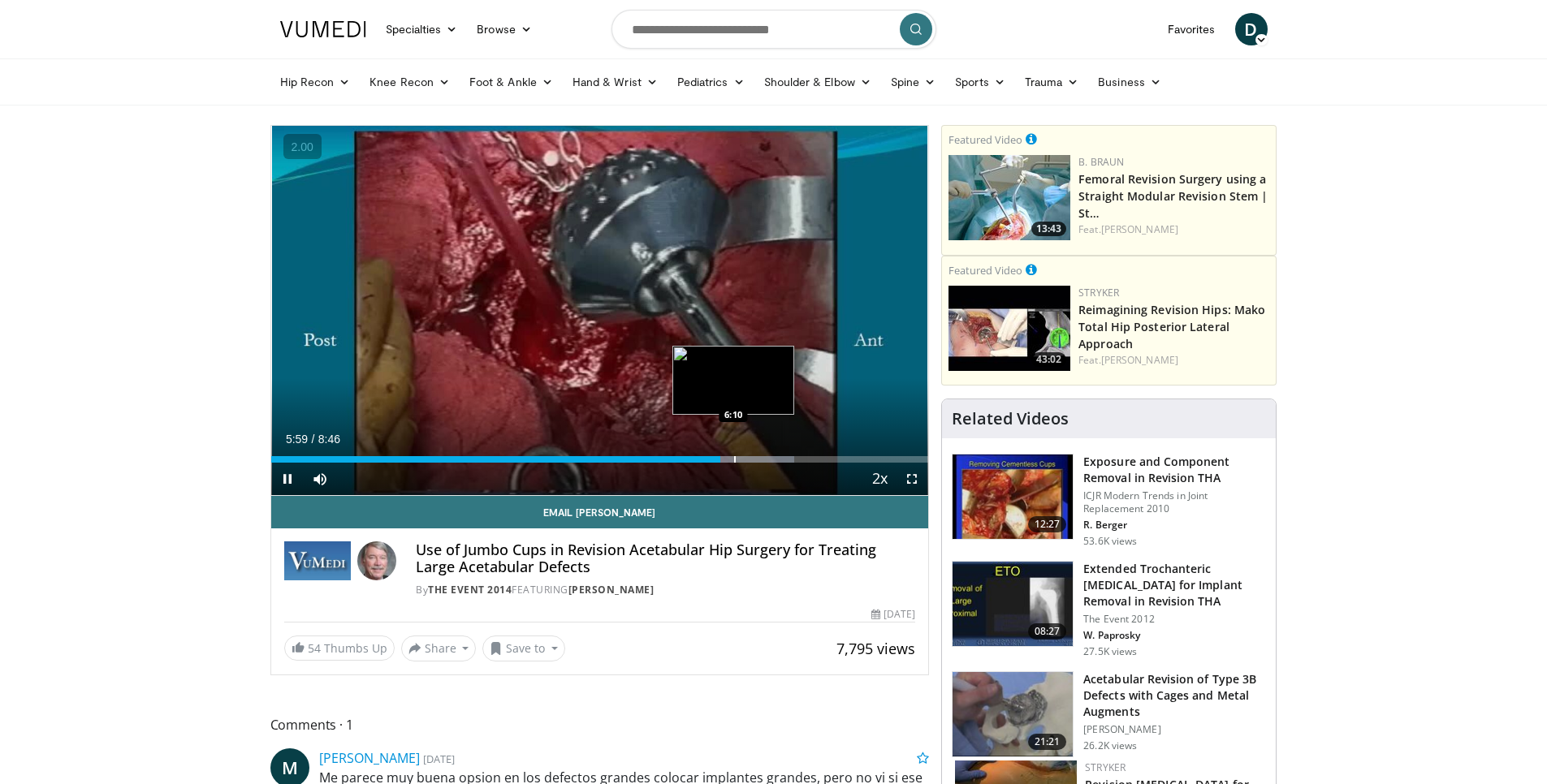
click at [734, 460] on div "Progress Bar" at bounding box center [735, 459] width 2 height 7
click at [757, 461] on div "Progress Bar" at bounding box center [758, 459] width 2 height 7
click at [778, 457] on div "Progress Bar" at bounding box center [779, 459] width 2 height 7
click at [798, 457] on div "Progress Bar" at bounding box center [799, 459] width 2 height 7
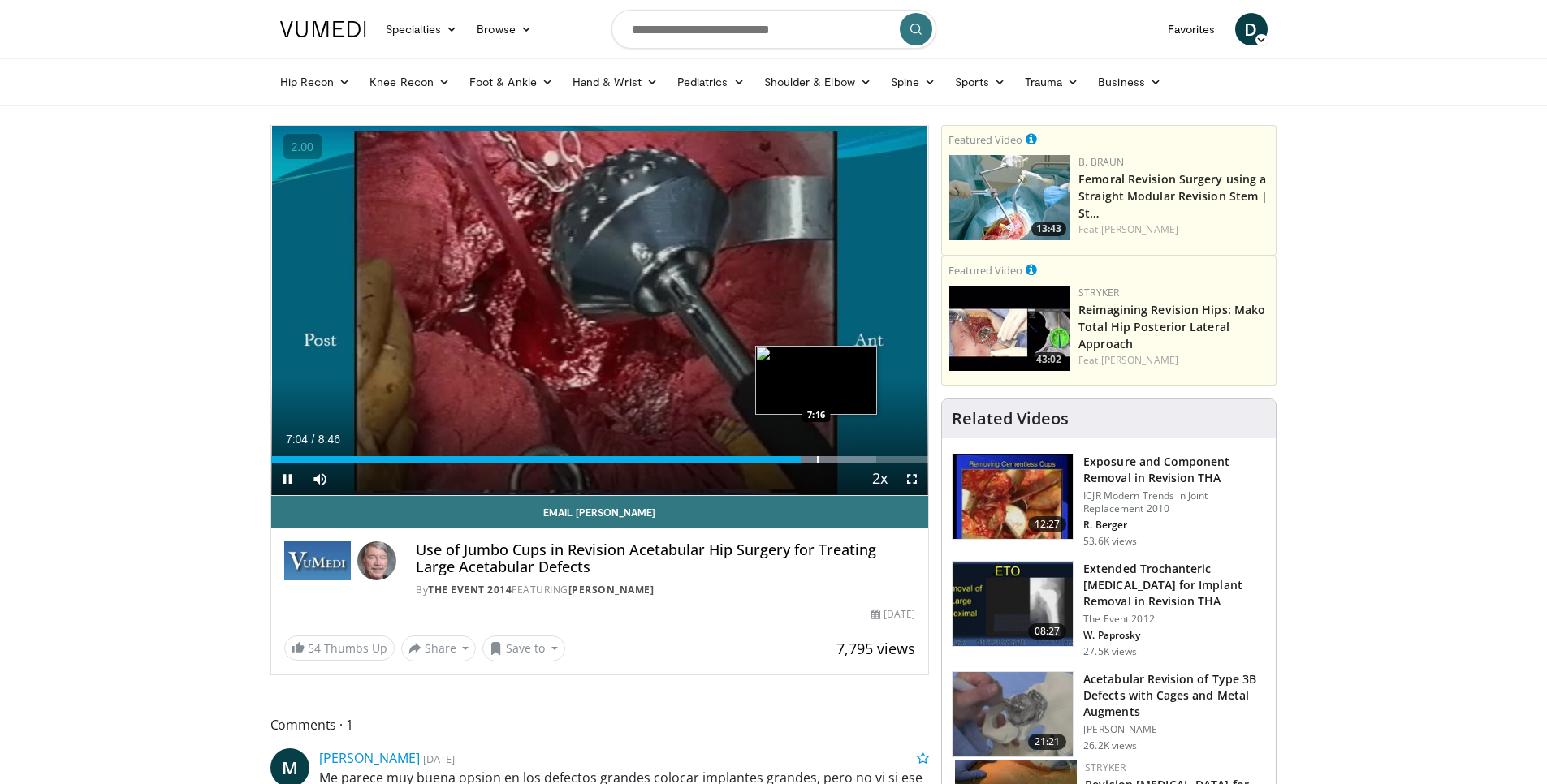
click at [817, 457] on div "Progress Bar" at bounding box center [818, 459] width 2 height 7
click at [834, 457] on div "10 seconds Tap to unmute" at bounding box center [599, 309] width 658 height 369
click at [855, 456] on div "Progress Bar" at bounding box center [856, 459] width 2 height 7
